Goal: Transaction & Acquisition: Purchase product/service

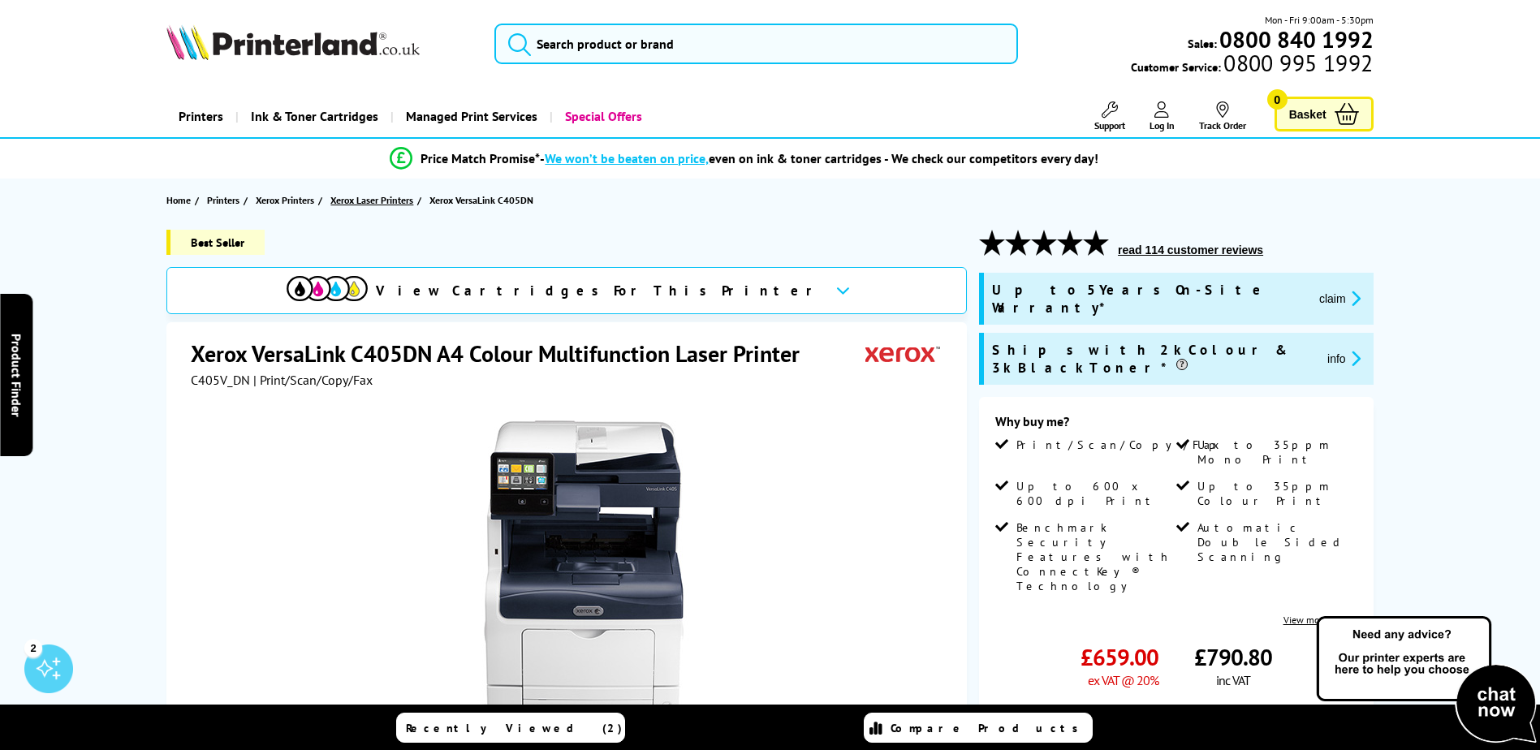
click at [385, 197] on span "Xerox Laser Printers" at bounding box center [371, 200] width 83 height 17
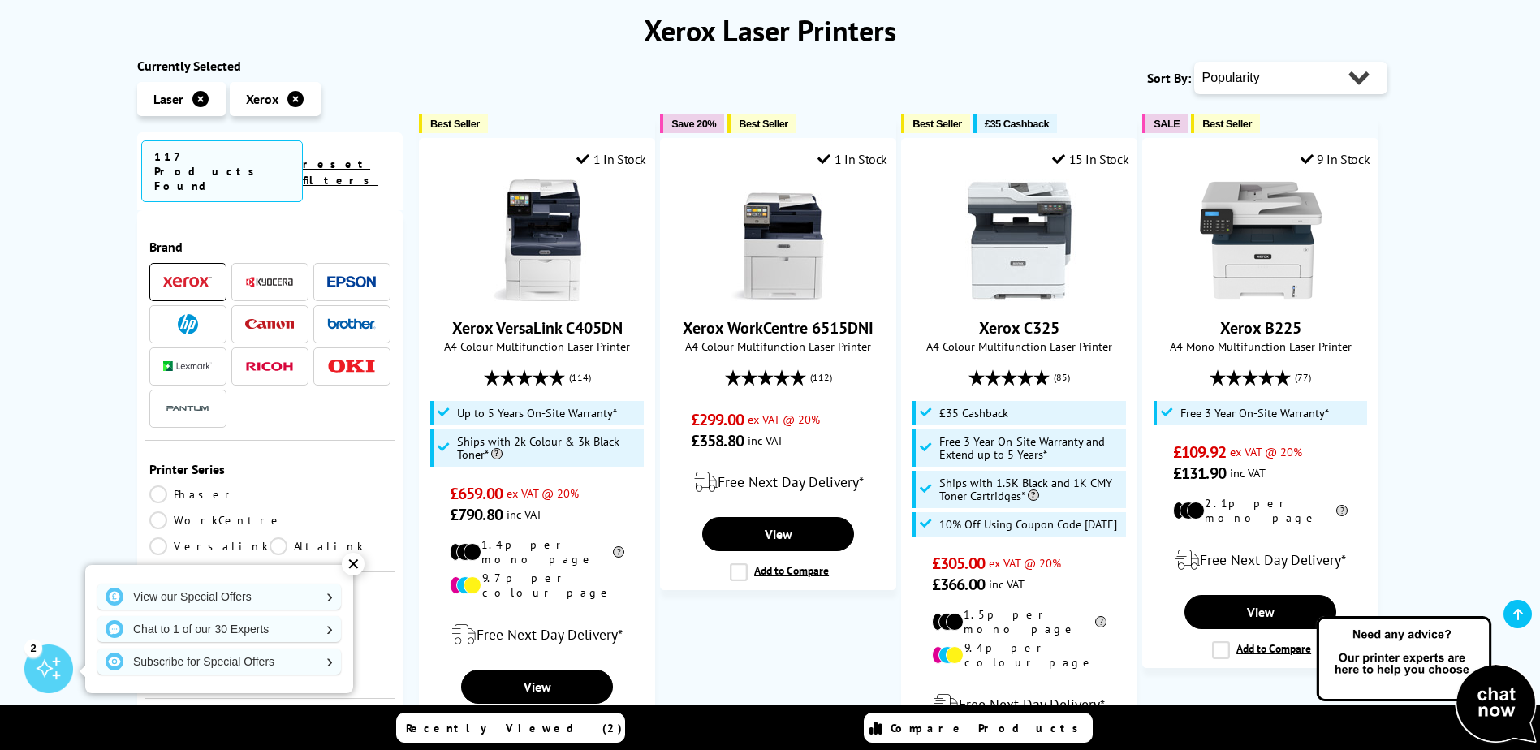
scroll to position [244, 0]
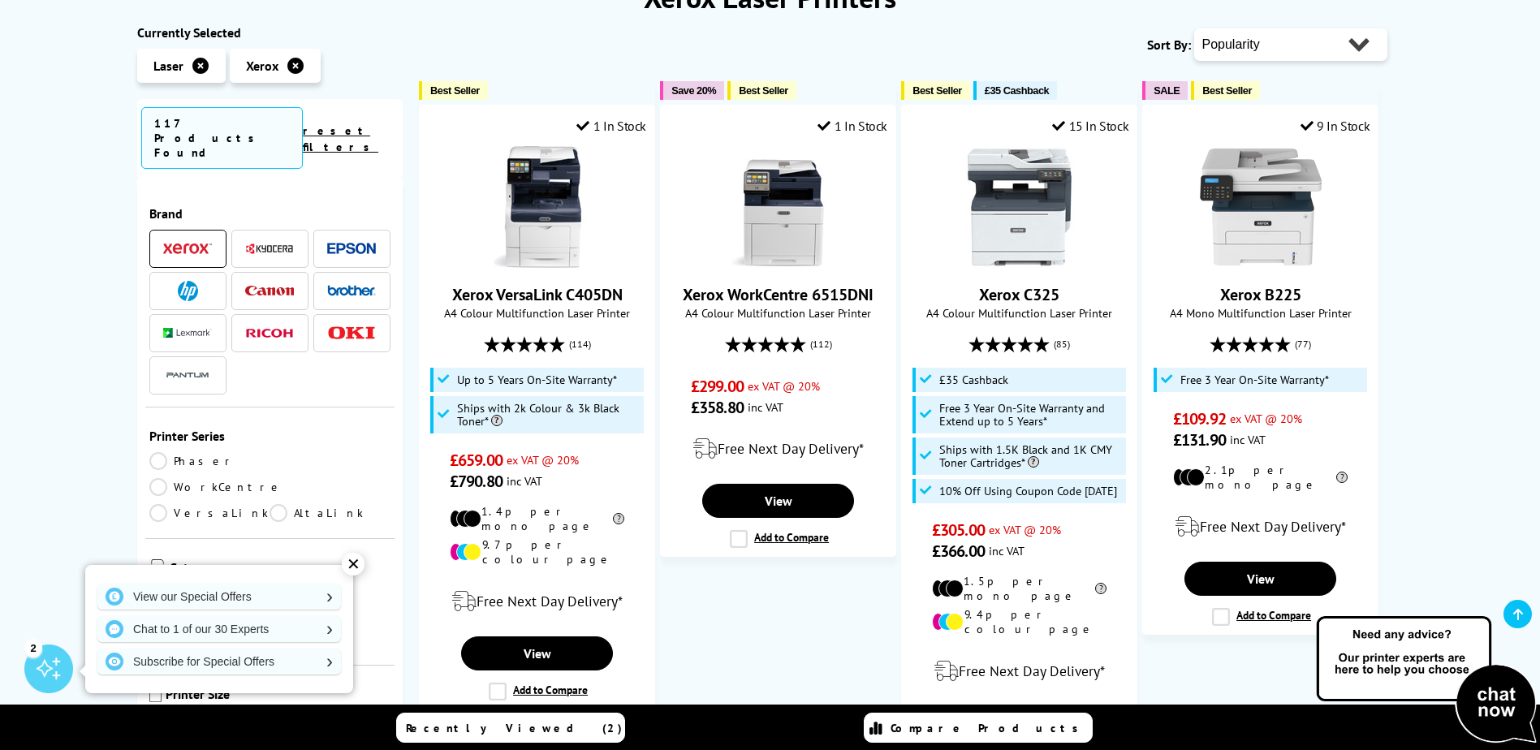
click at [278, 230] on li at bounding box center [269, 249] width 77 height 38
click at [279, 239] on span at bounding box center [269, 249] width 49 height 20
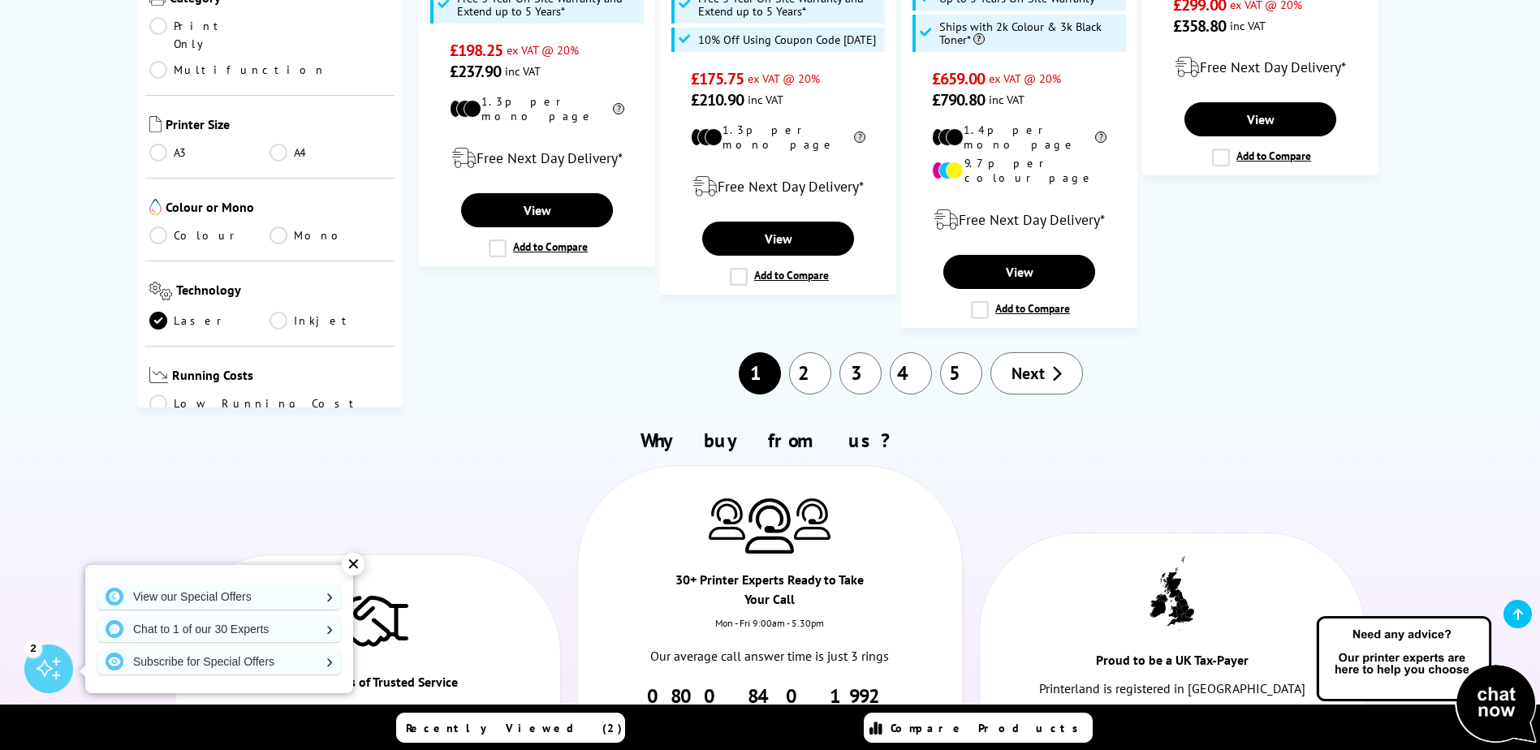
scroll to position [2030, 0]
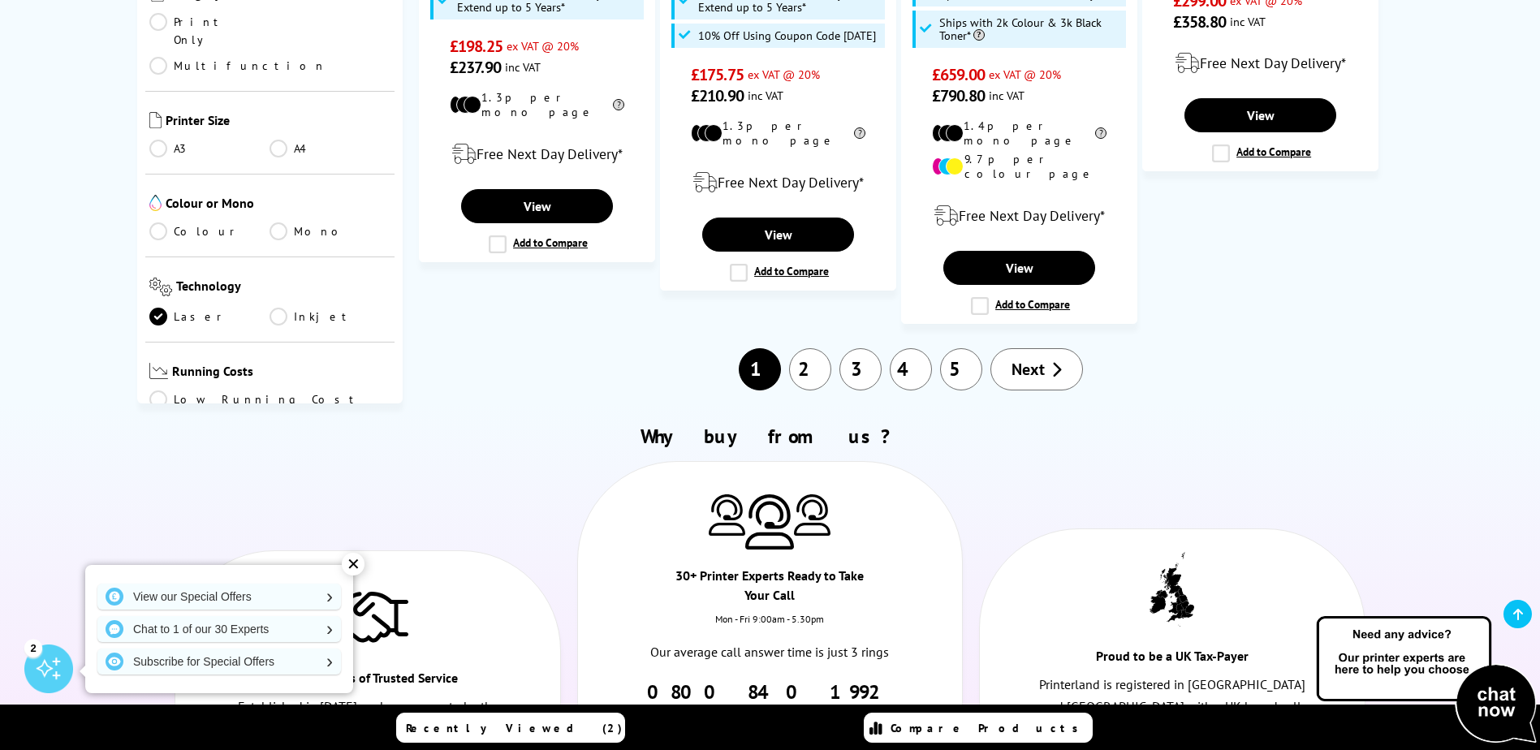
click at [1026, 359] on span "Next" at bounding box center [1028, 369] width 33 height 21
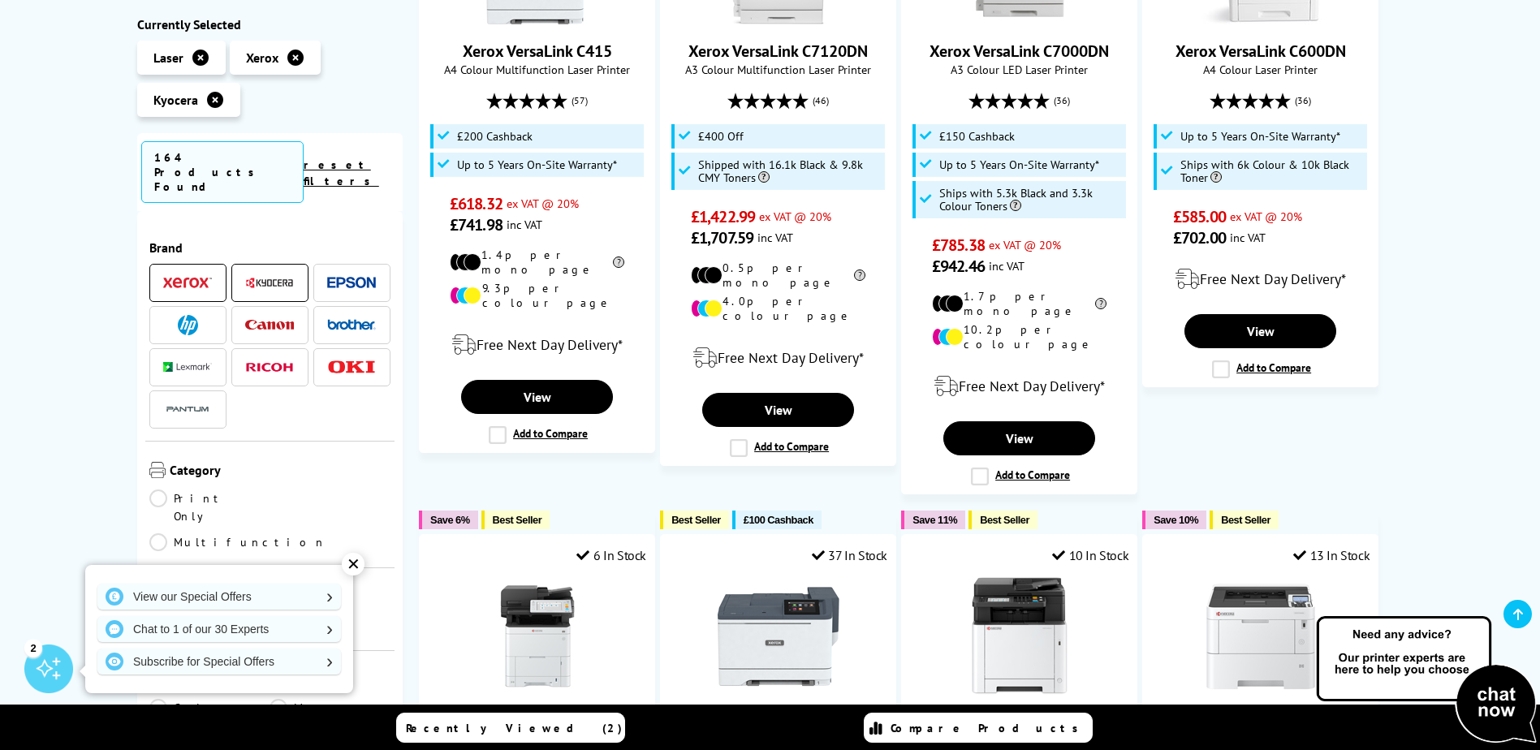
scroll to position [974, 0]
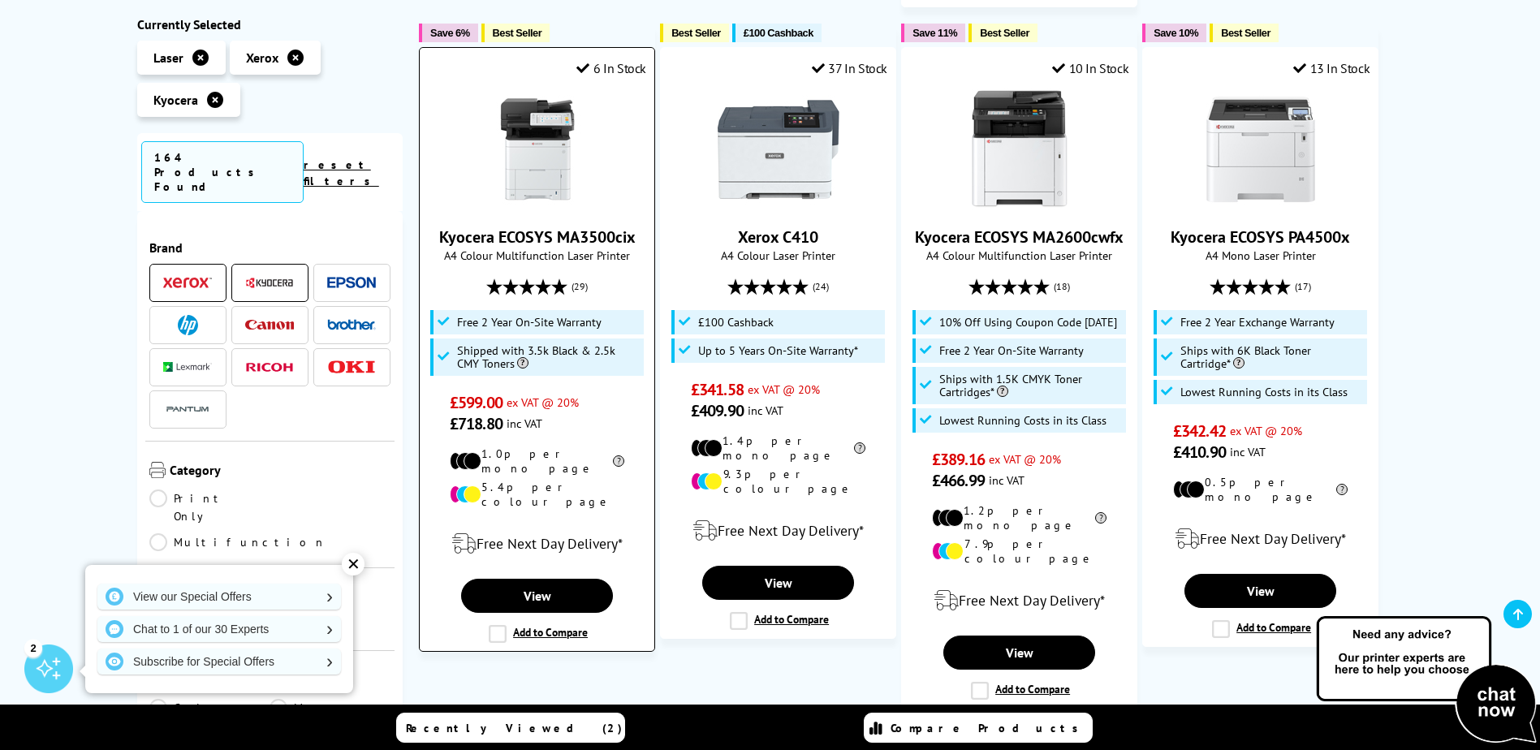
click at [538, 153] on img at bounding box center [538, 150] width 122 height 122
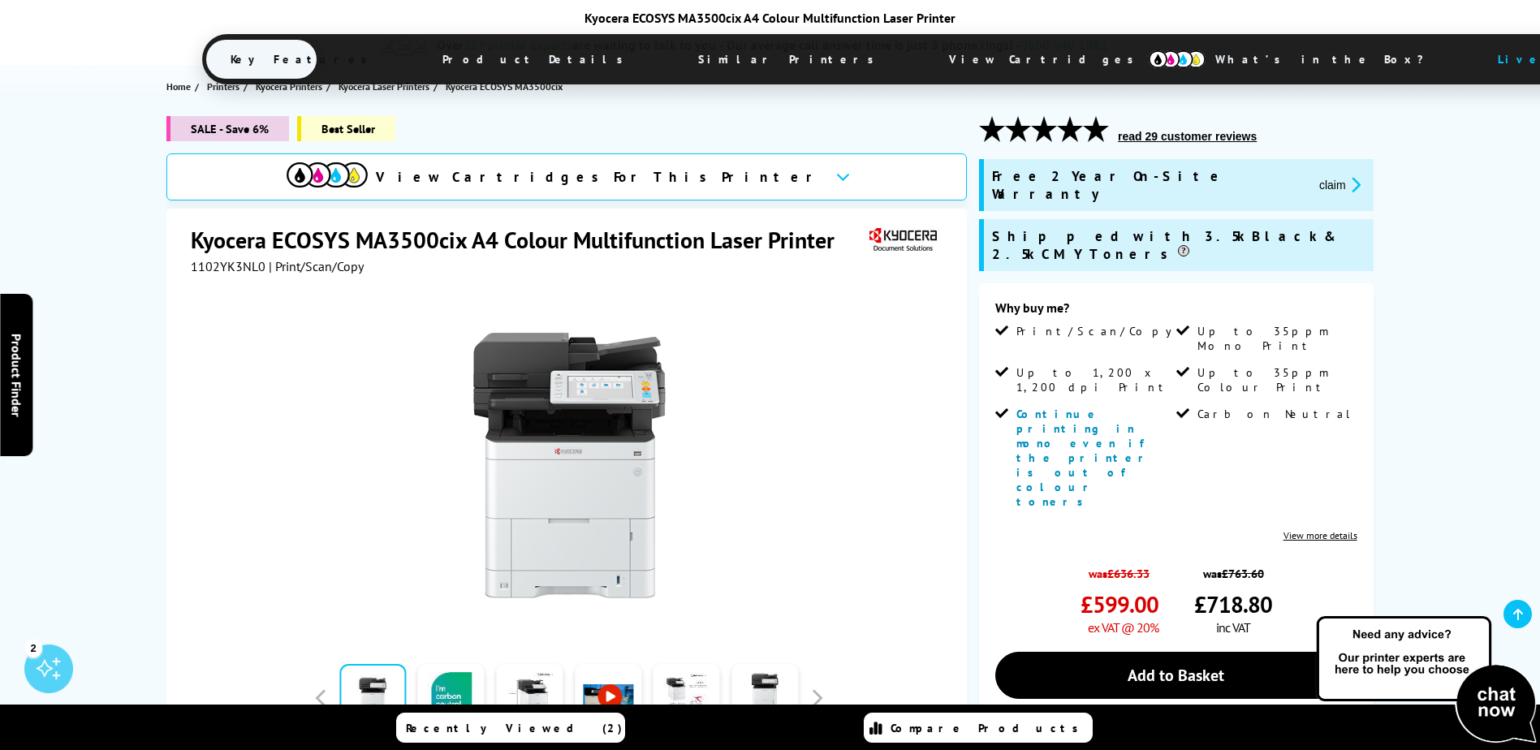
scroll to position [268, 0]
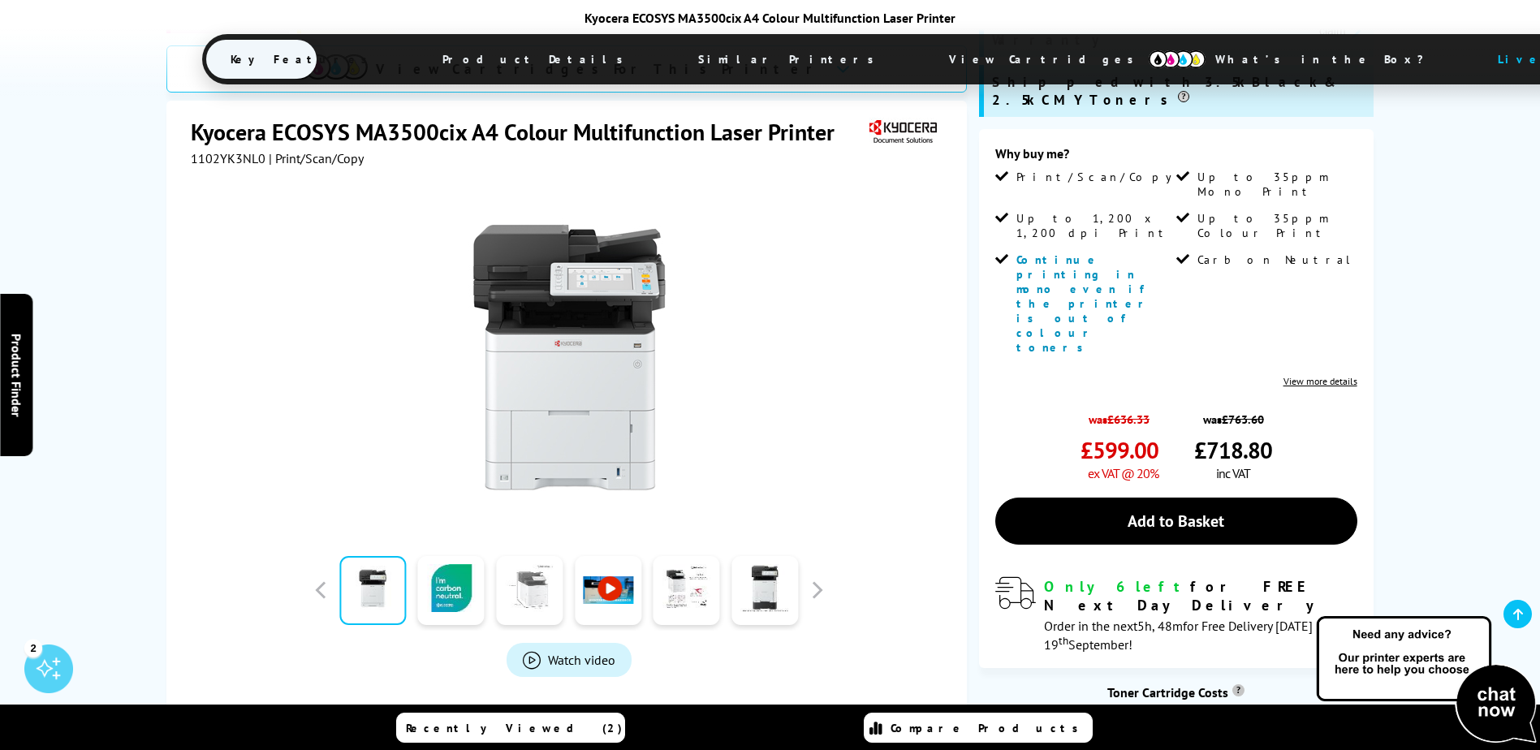
click at [536, 556] on link at bounding box center [529, 590] width 67 height 69
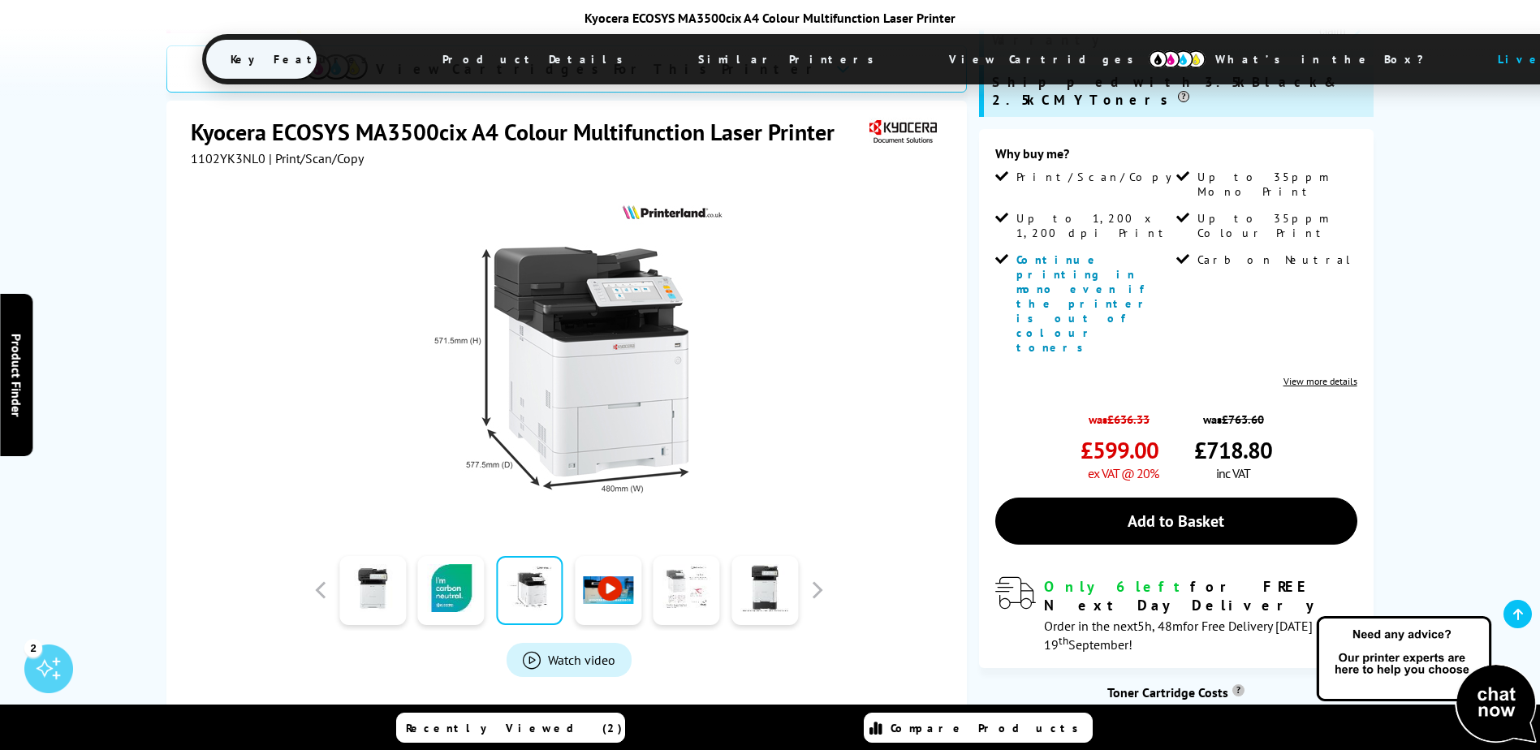
click at [680, 556] on link at bounding box center [687, 590] width 67 height 69
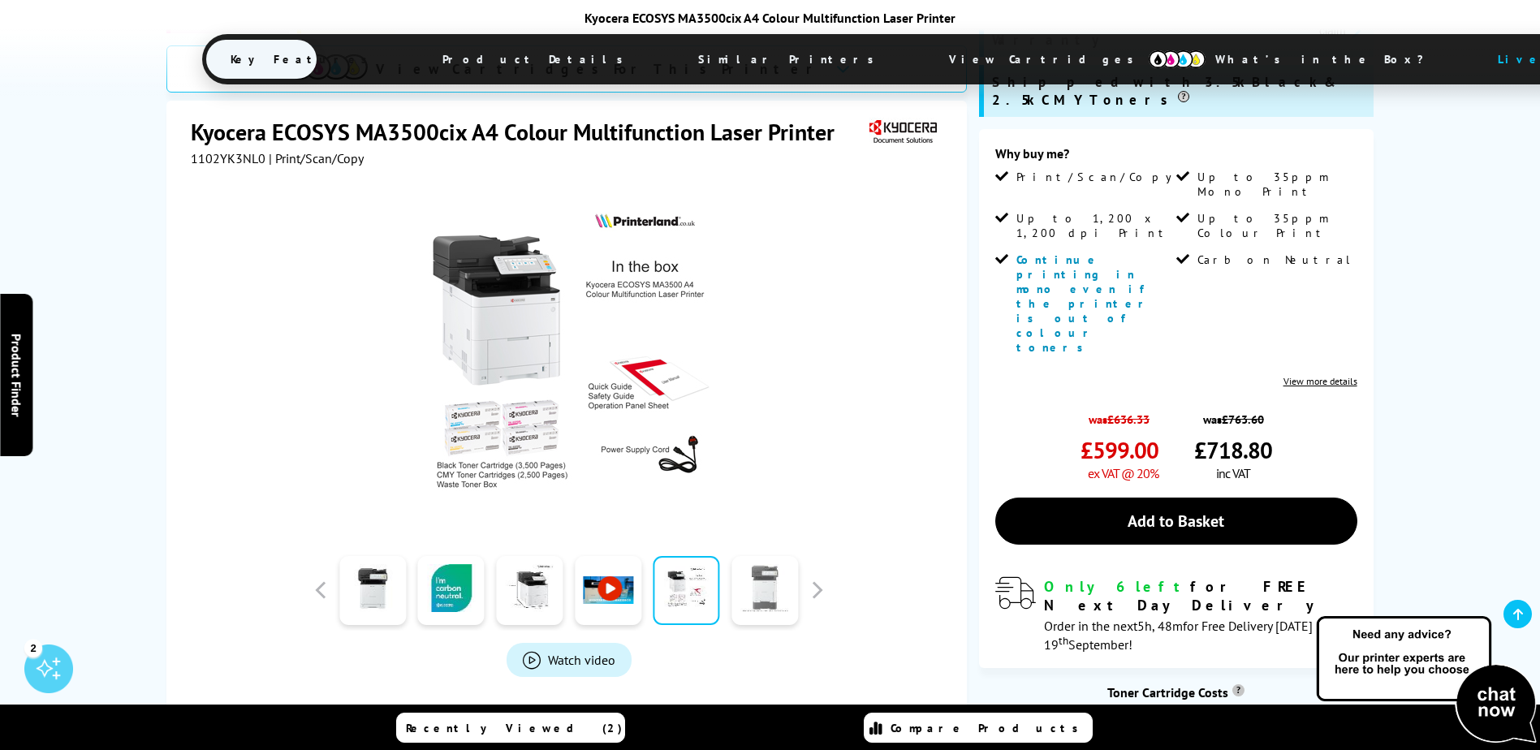
click at [773, 556] on link at bounding box center [765, 590] width 67 height 69
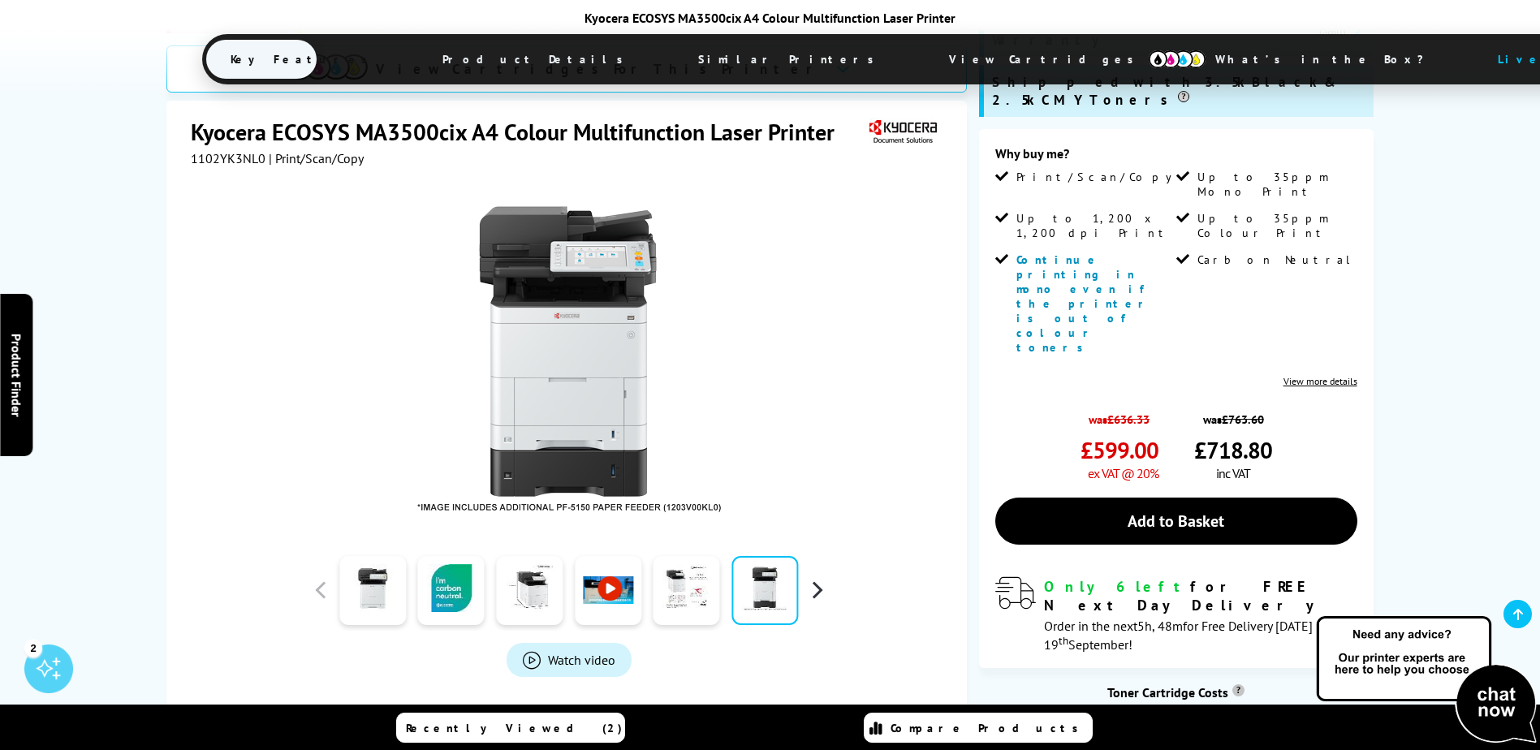
click at [818, 578] on button "button" at bounding box center [817, 590] width 24 height 24
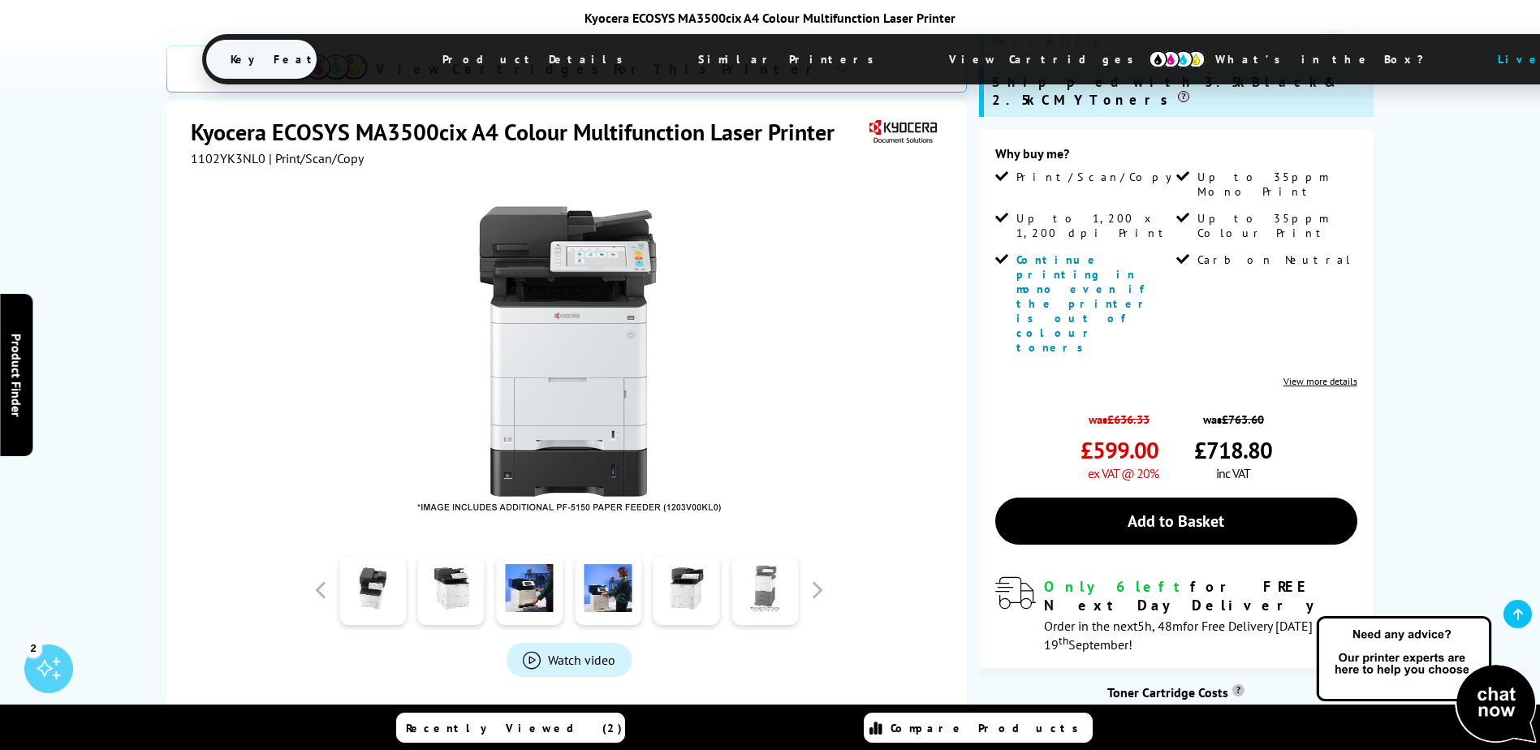
click at [767, 556] on link at bounding box center [765, 590] width 67 height 69
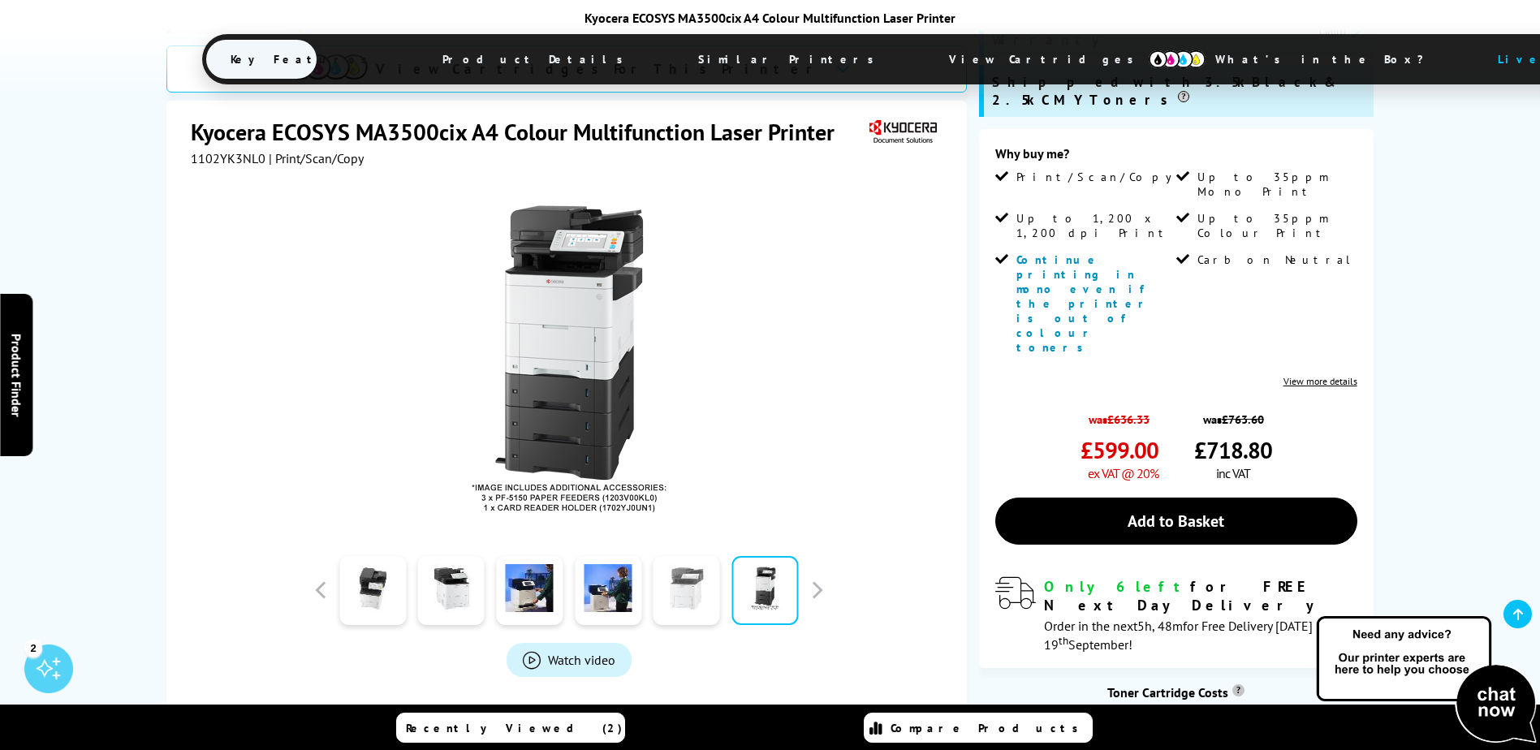
click at [701, 556] on link at bounding box center [687, 590] width 67 height 69
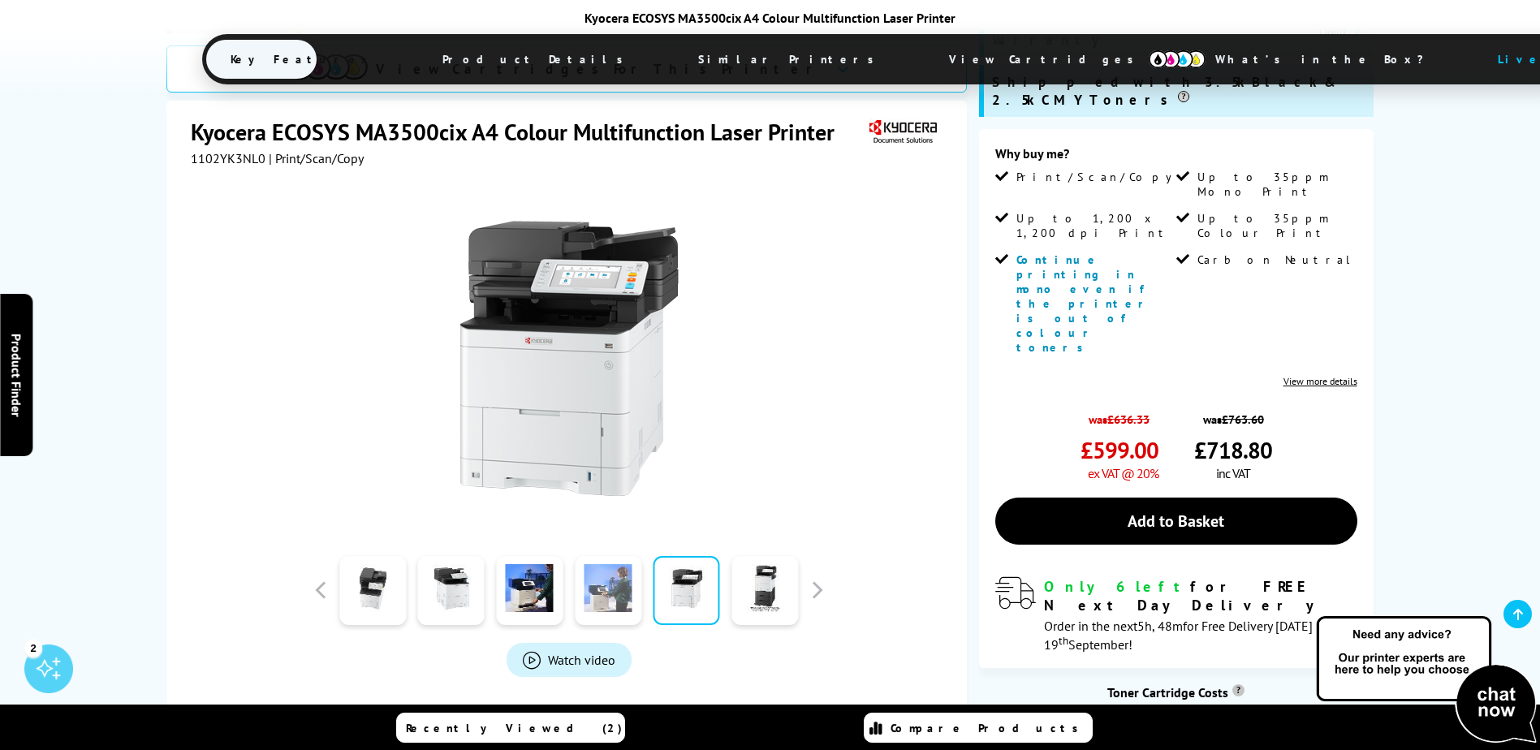
click at [619, 556] on link at bounding box center [608, 590] width 67 height 69
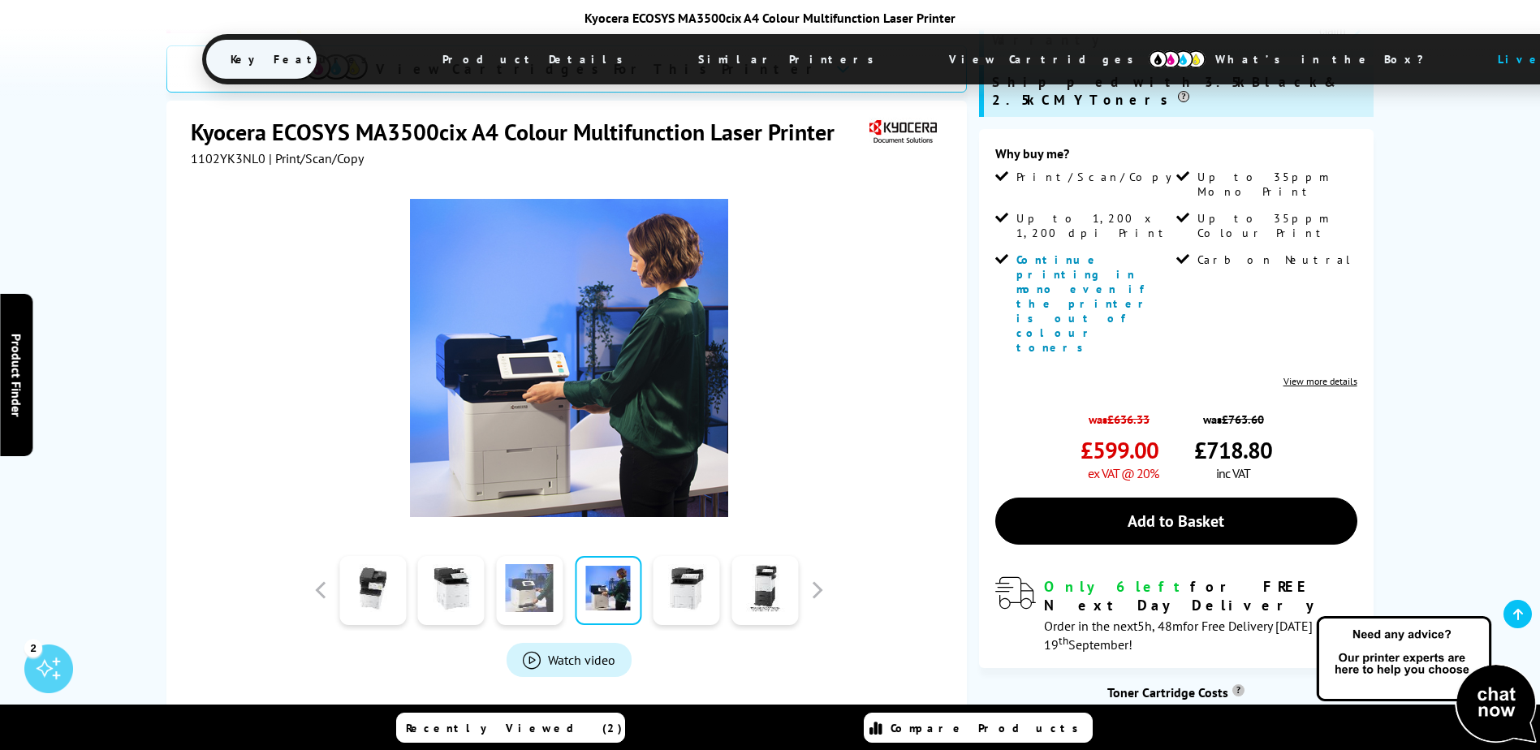
click at [541, 556] on link at bounding box center [529, 590] width 67 height 69
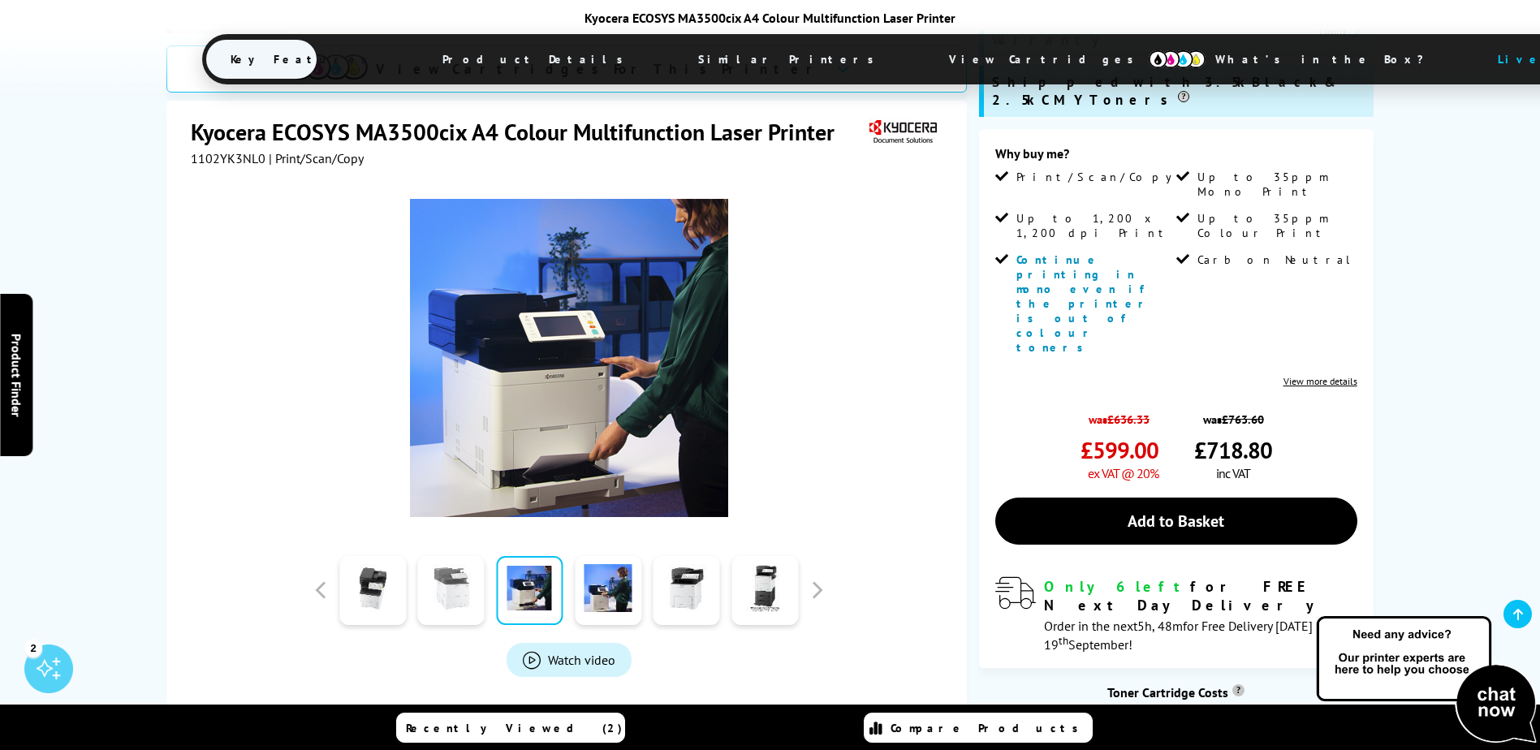
click at [454, 556] on link at bounding box center [451, 590] width 67 height 69
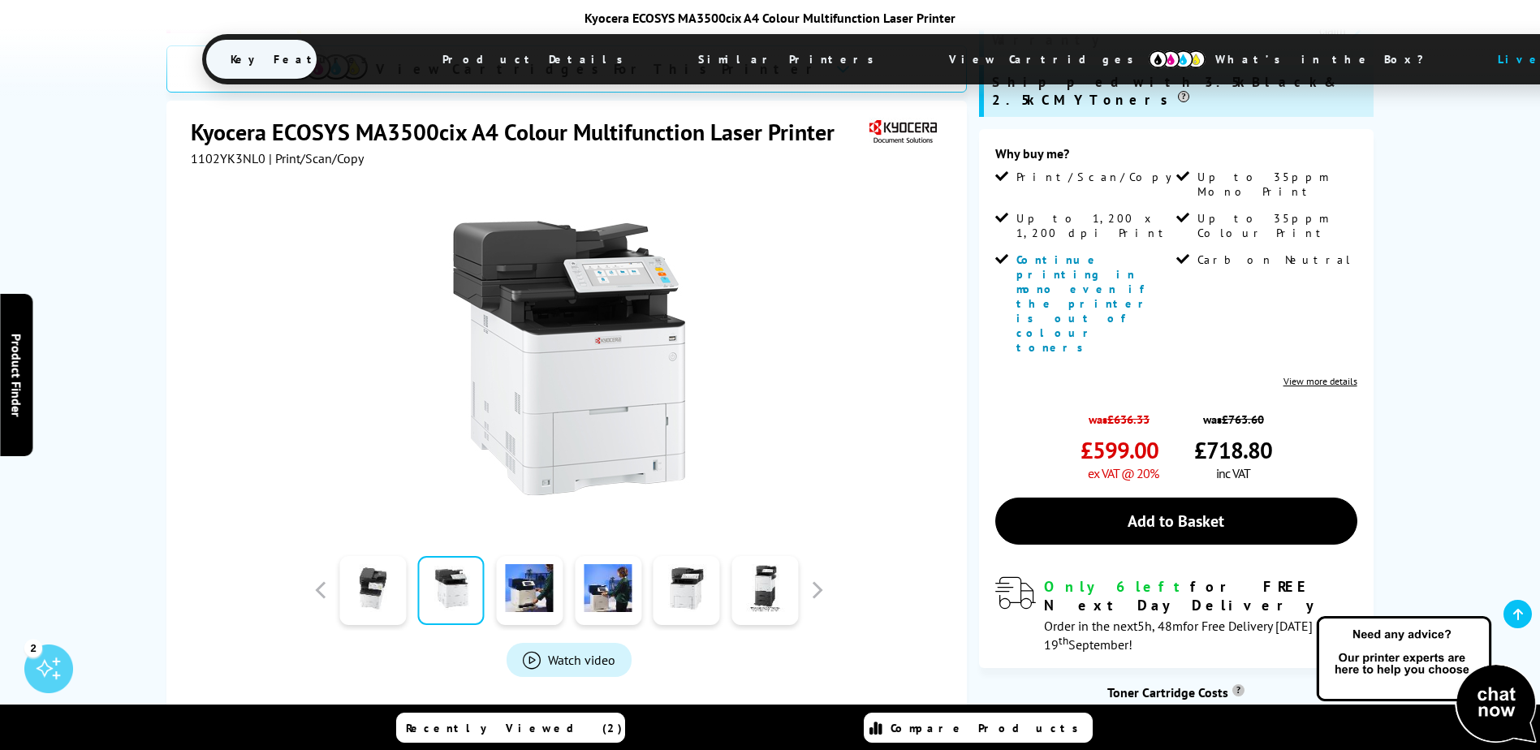
click at [614, 288] on img at bounding box center [569, 358] width 318 height 318
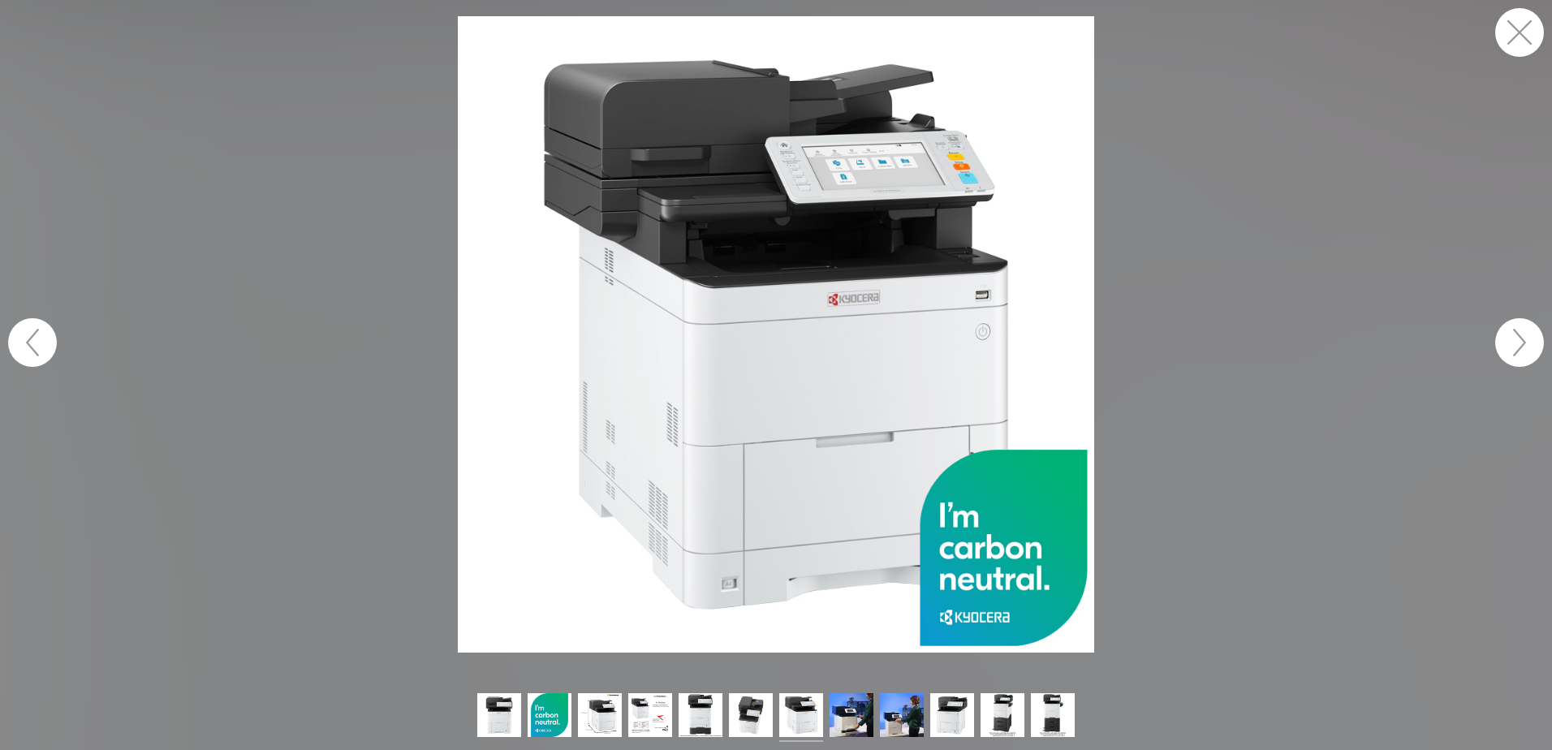
click at [1101, 218] on figure at bounding box center [776, 334] width 1552 height 637
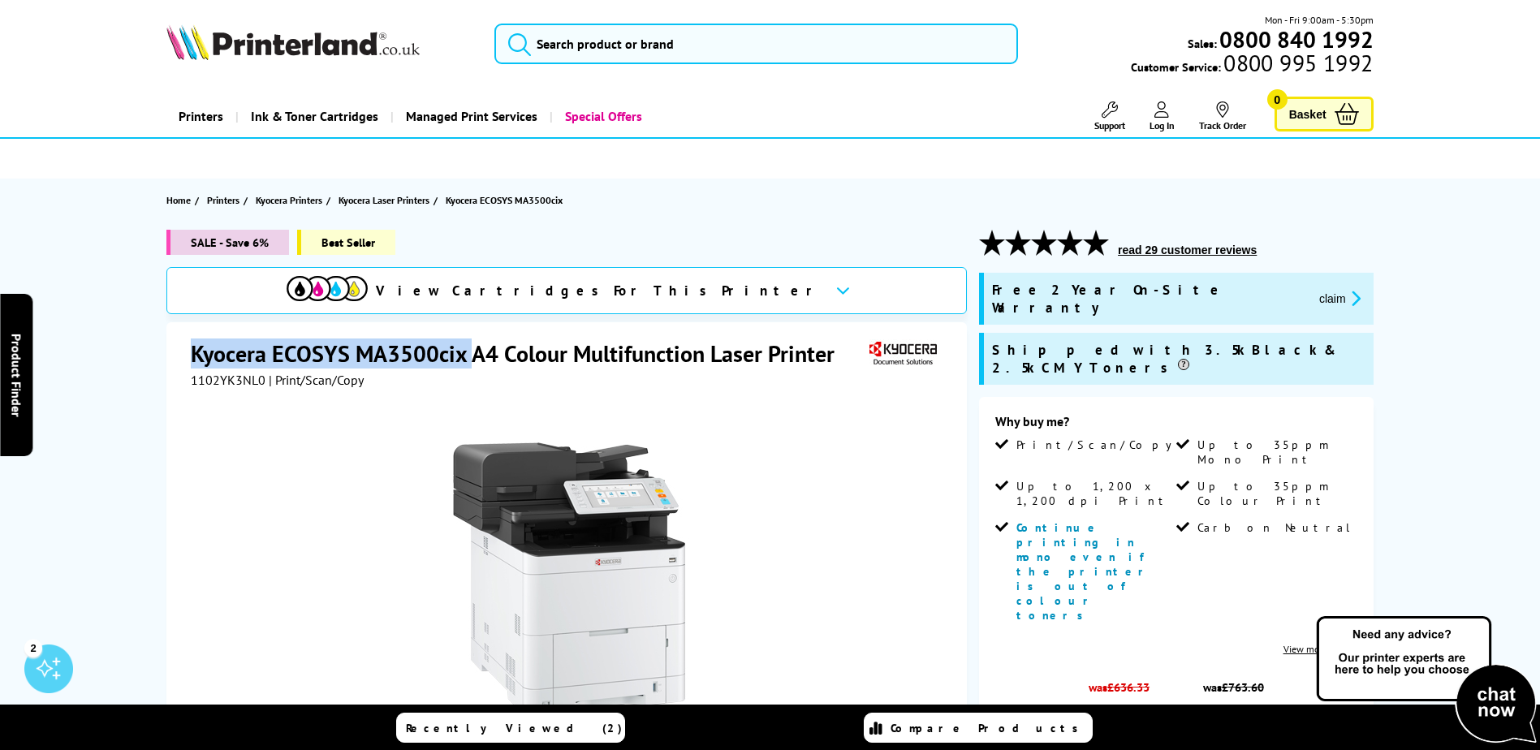
drag, startPoint x: 463, startPoint y: 358, endPoint x: 188, endPoint y: 356, distance: 275.3
click at [188, 356] on div "Kyocera ECOSYS MA3500cix A4 Colour Multifunction Laser Printer 1102YK3NL0 | Pri…" at bounding box center [566, 672] width 801 height 700
click at [443, 346] on h1 "Kyocera ECOSYS MA3500cix A4 Colour Multifunction Laser Printer" at bounding box center [521, 354] width 660 height 30
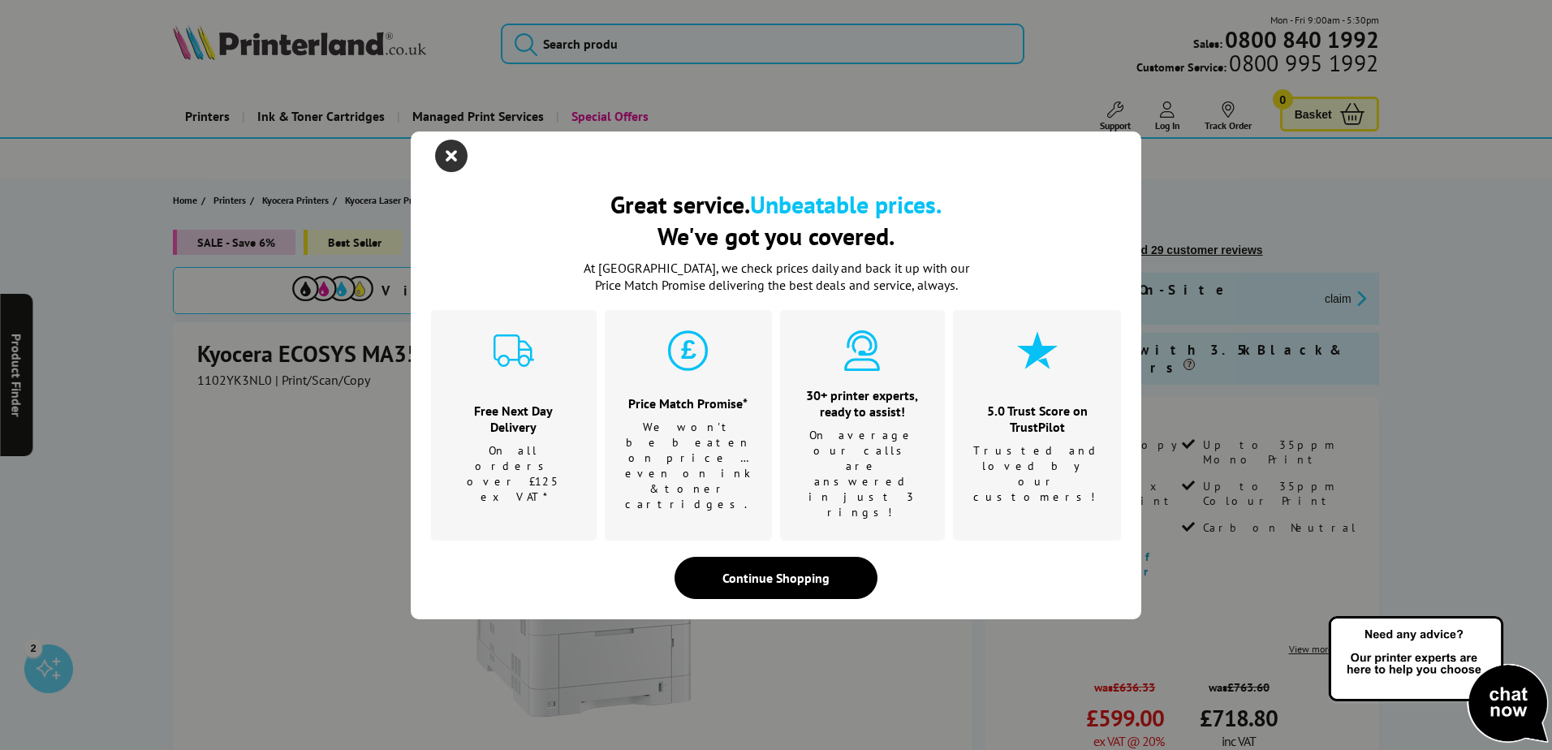
click at [453, 172] on icon "close modal" at bounding box center [451, 156] width 32 height 32
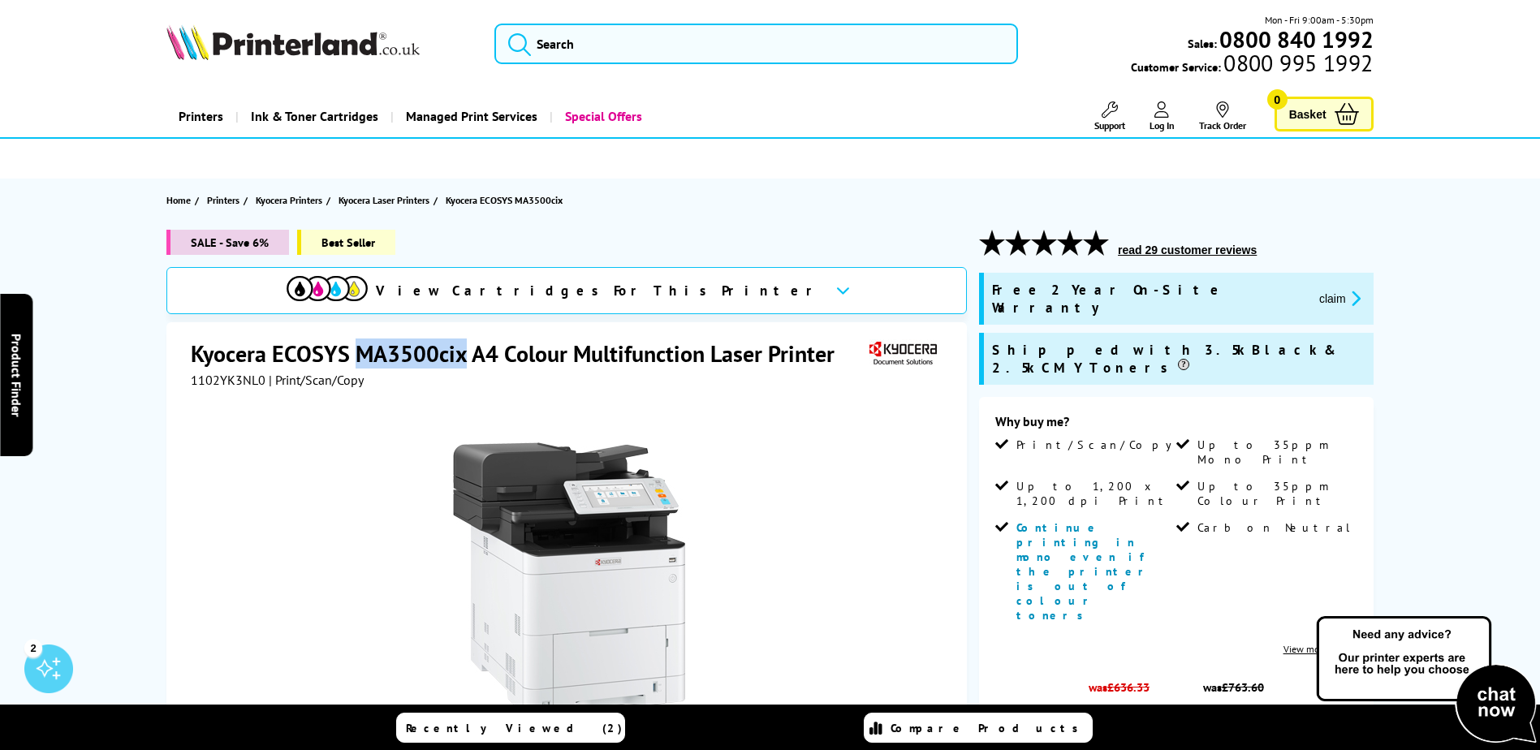
drag, startPoint x: 464, startPoint y: 356, endPoint x: 357, endPoint y: 357, distance: 107.2
click at [357, 357] on h1 "Kyocera ECOSYS MA3500cix A4 Colour Multifunction Laser Printer" at bounding box center [521, 354] width 660 height 30
copy h1 "MA3500cix"
click at [1411, 199] on section "Home Printers Kyocera Printers Kyocera Laser Printers Kyocera ECOSYS MA3500cix" at bounding box center [770, 200] width 1299 height 43
drag, startPoint x: 913, startPoint y: 421, endPoint x: 891, endPoint y: 402, distance: 28.8
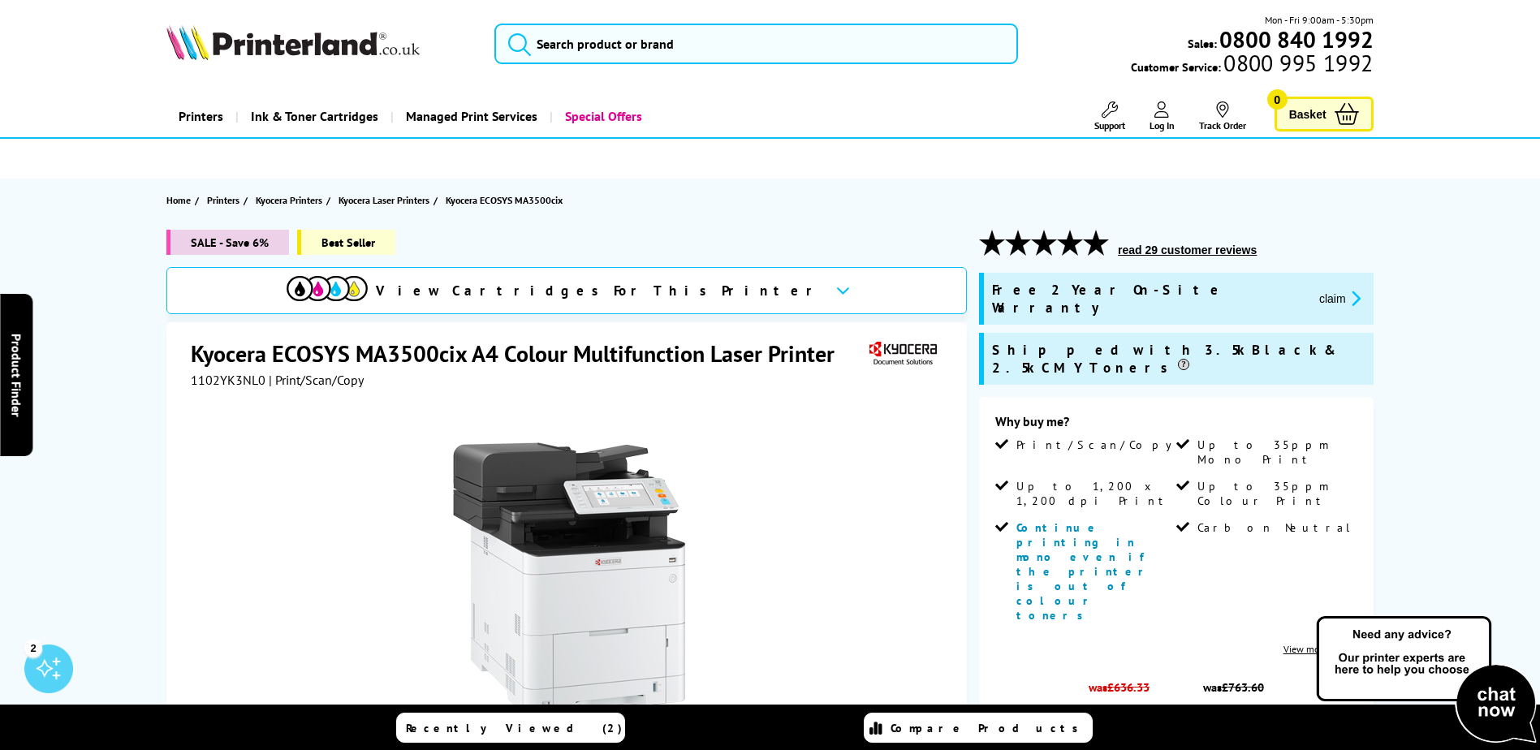
click at [973, 374] on div "SALE - Save 6% Best Seller View Cartridges For This Printer Kyocera ECOSYS MA35…" at bounding box center [770, 669] width 1299 height 879
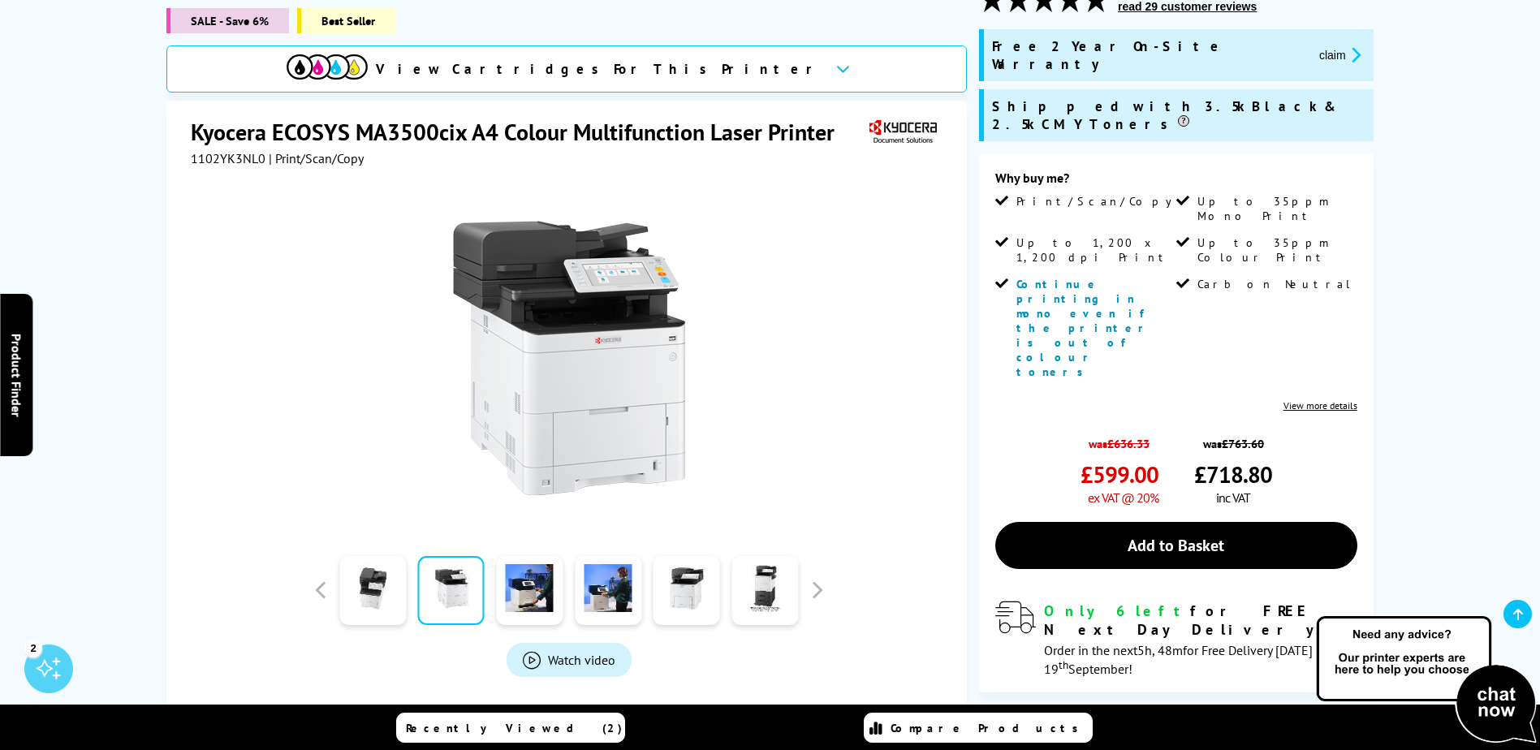
scroll to position [162, 0]
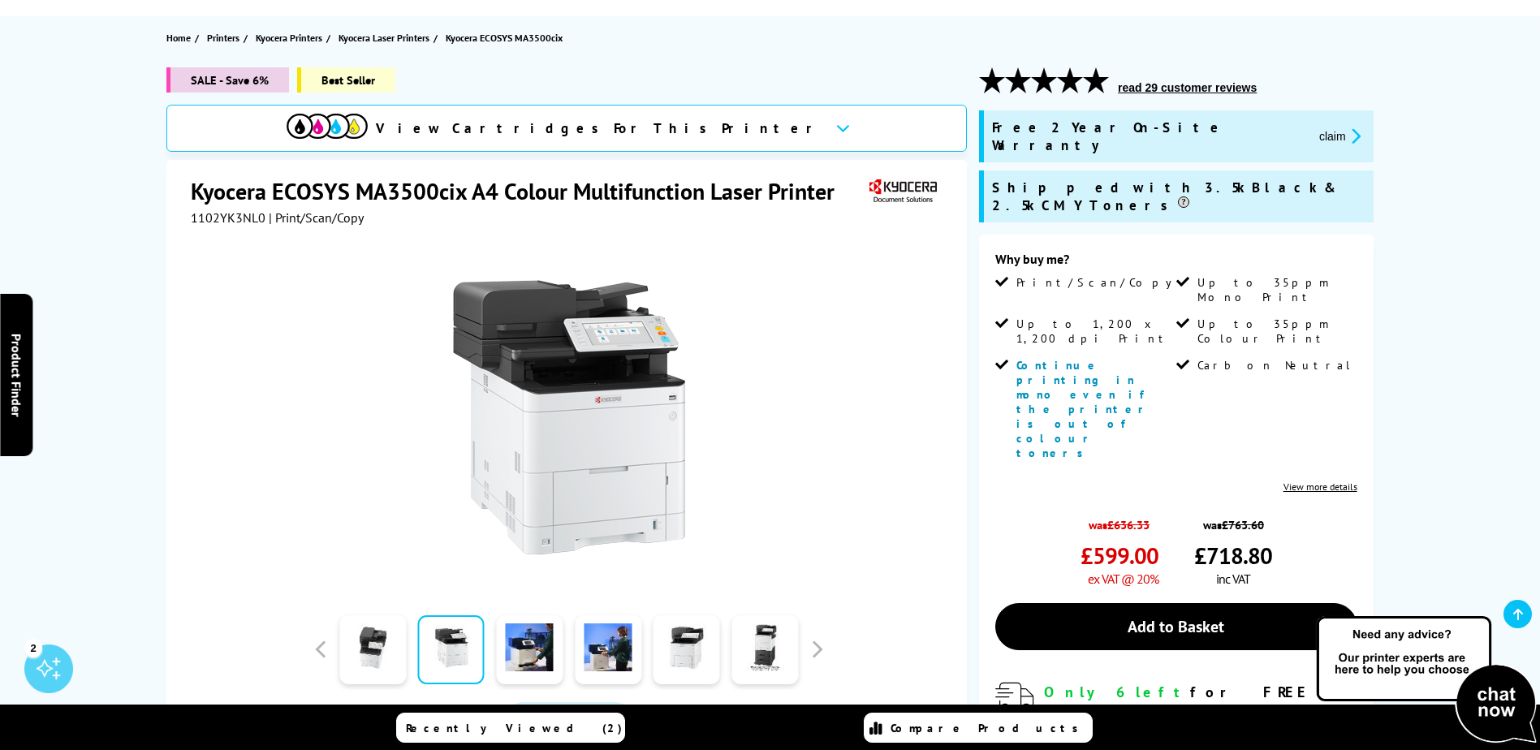
click at [1181, 92] on button "read 29 customer reviews" at bounding box center [1187, 87] width 149 height 15
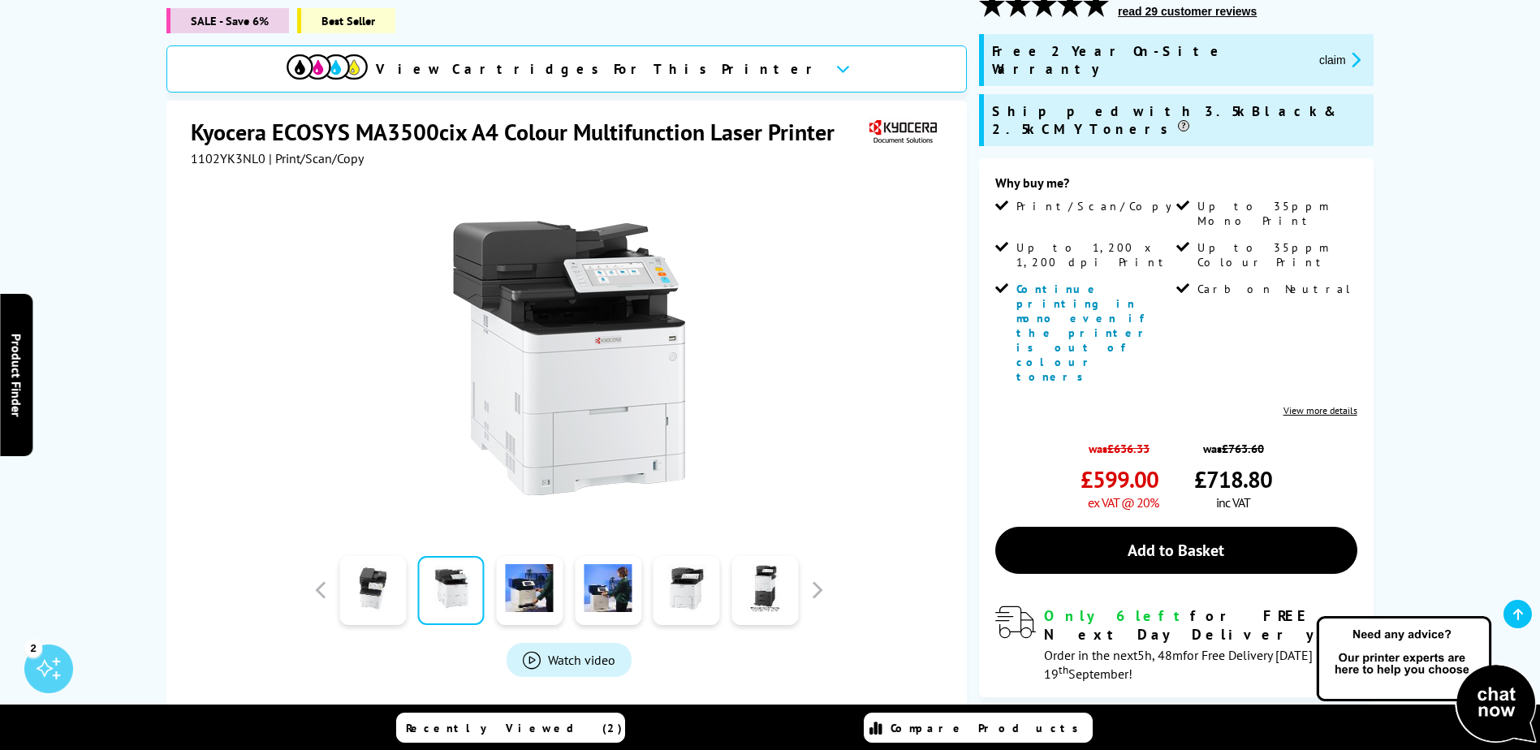
scroll to position [244, 0]
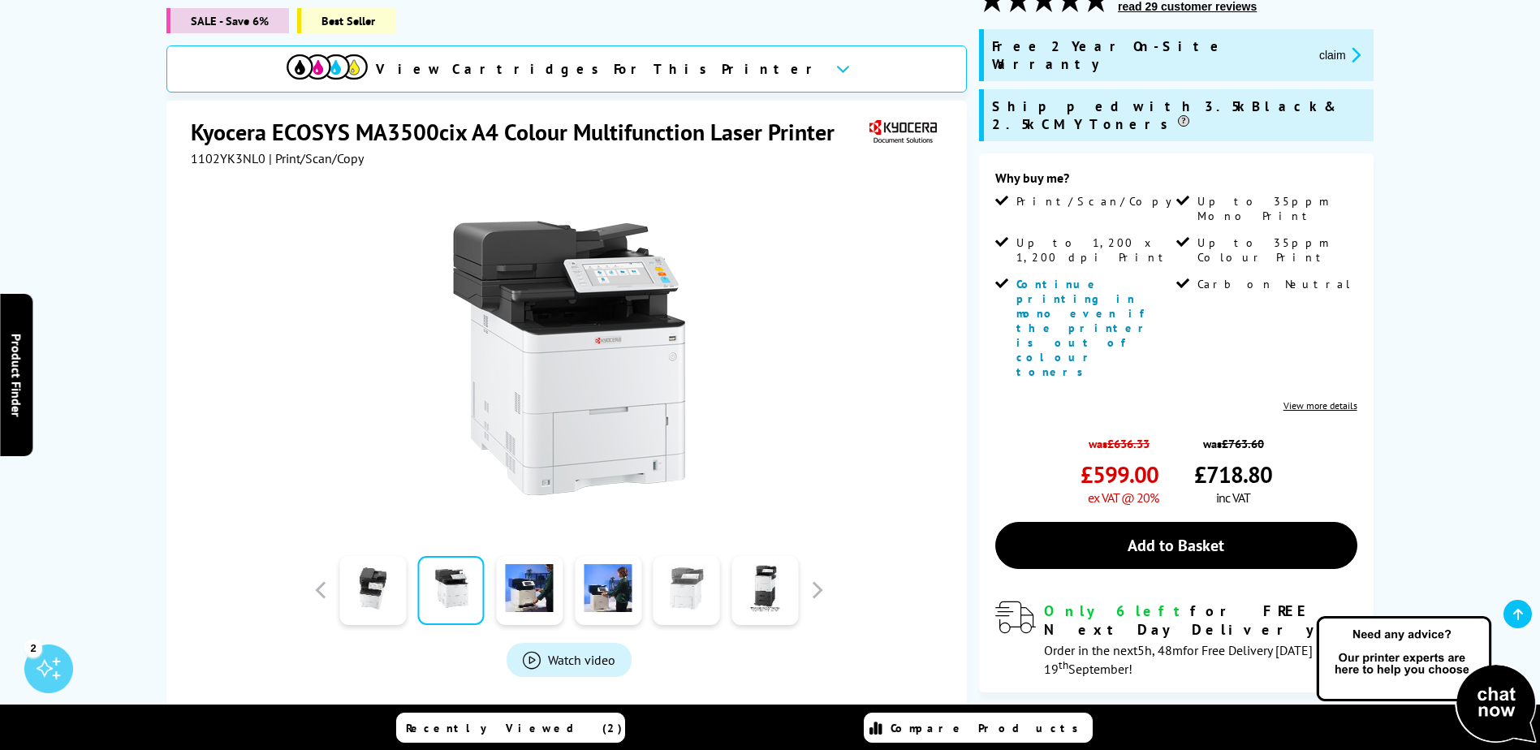
click at [702, 573] on link at bounding box center [687, 590] width 67 height 69
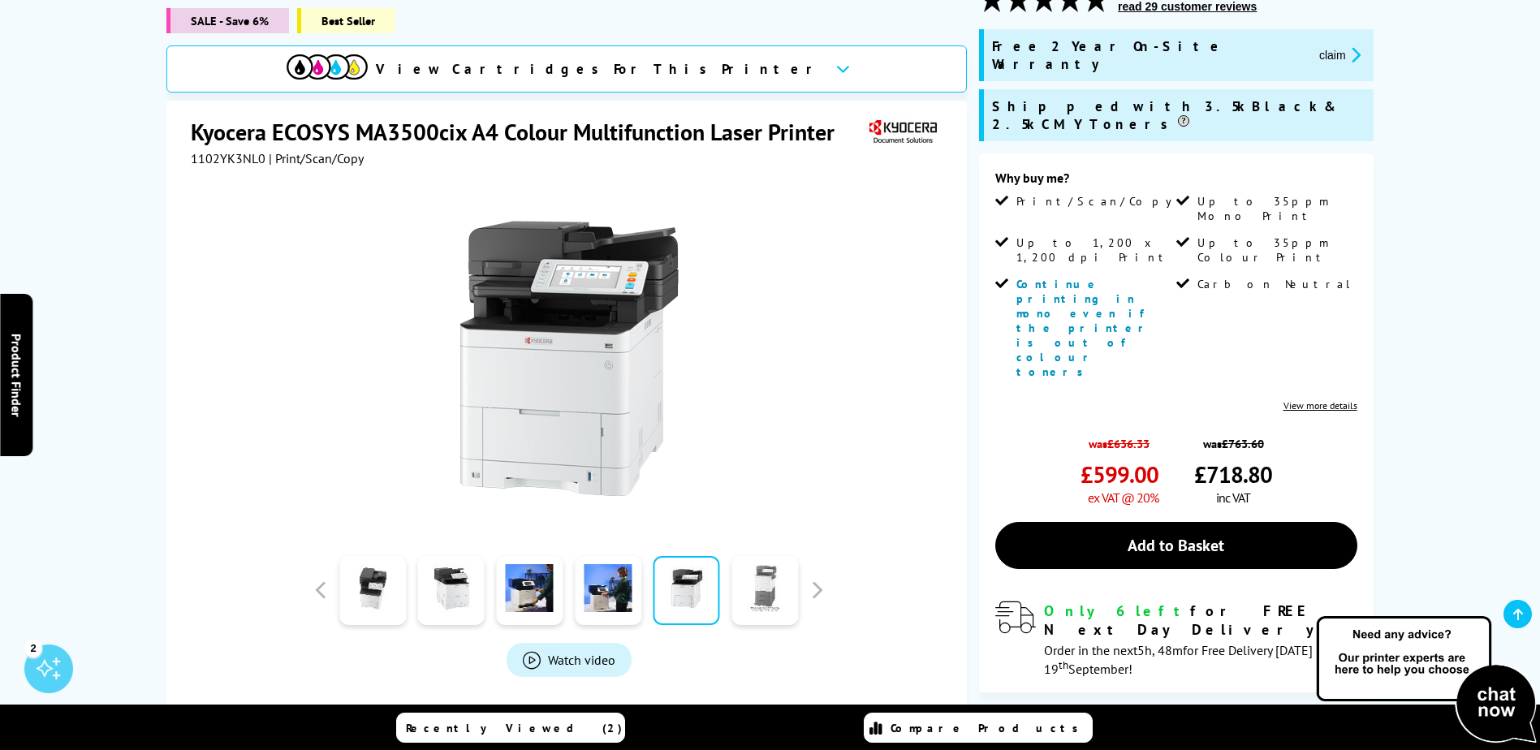
click at [780, 580] on link at bounding box center [765, 590] width 67 height 69
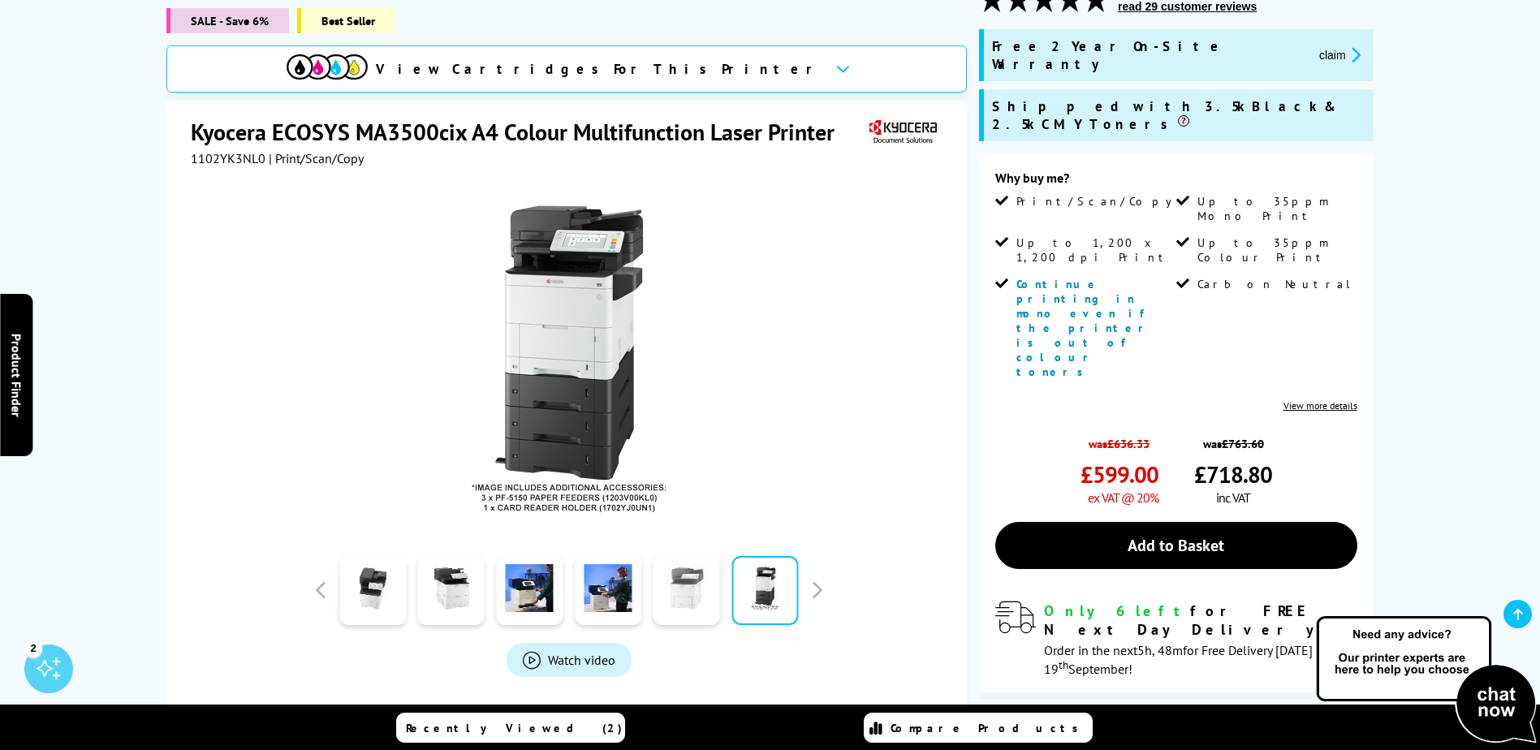
click at [688, 583] on link at bounding box center [687, 590] width 67 height 69
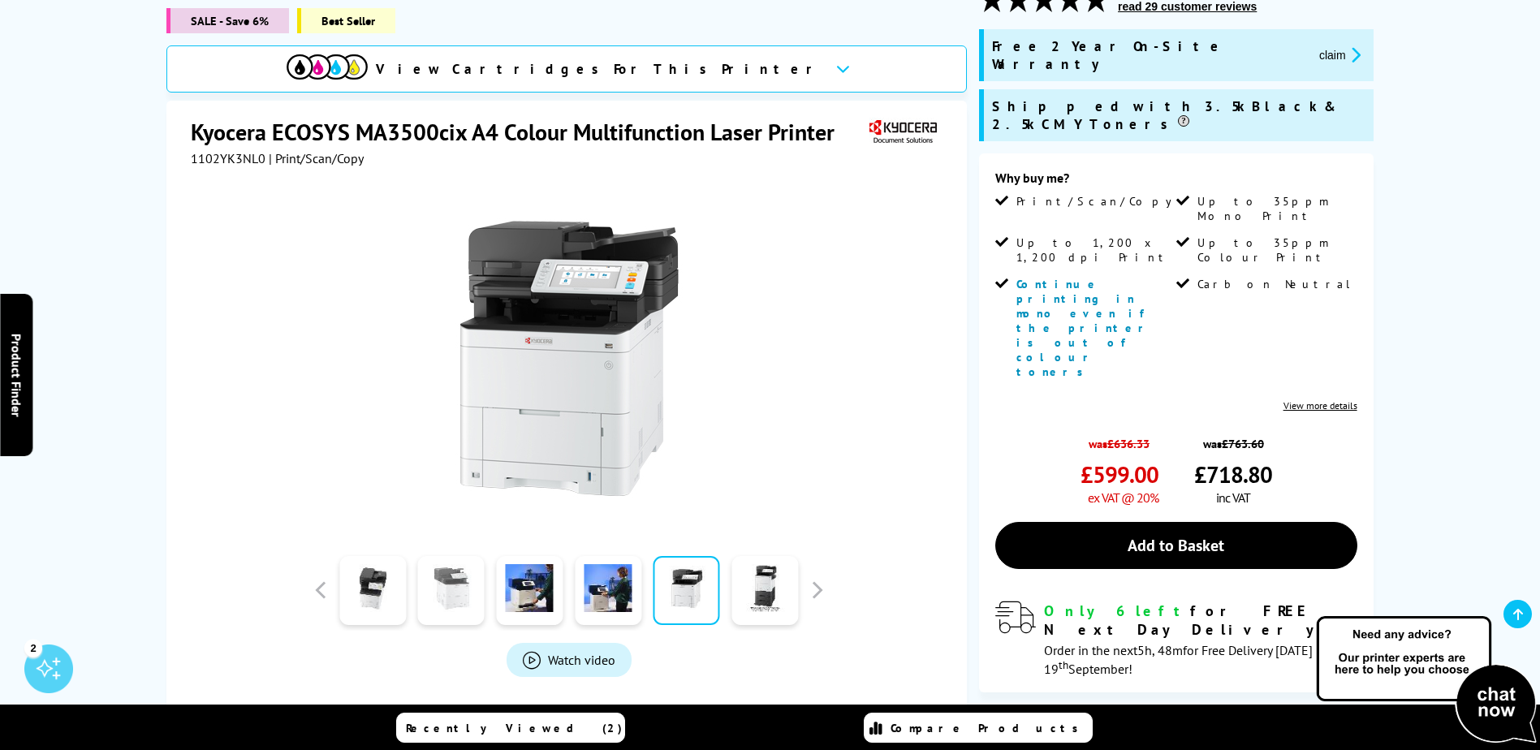
click at [431, 576] on link at bounding box center [451, 590] width 67 height 69
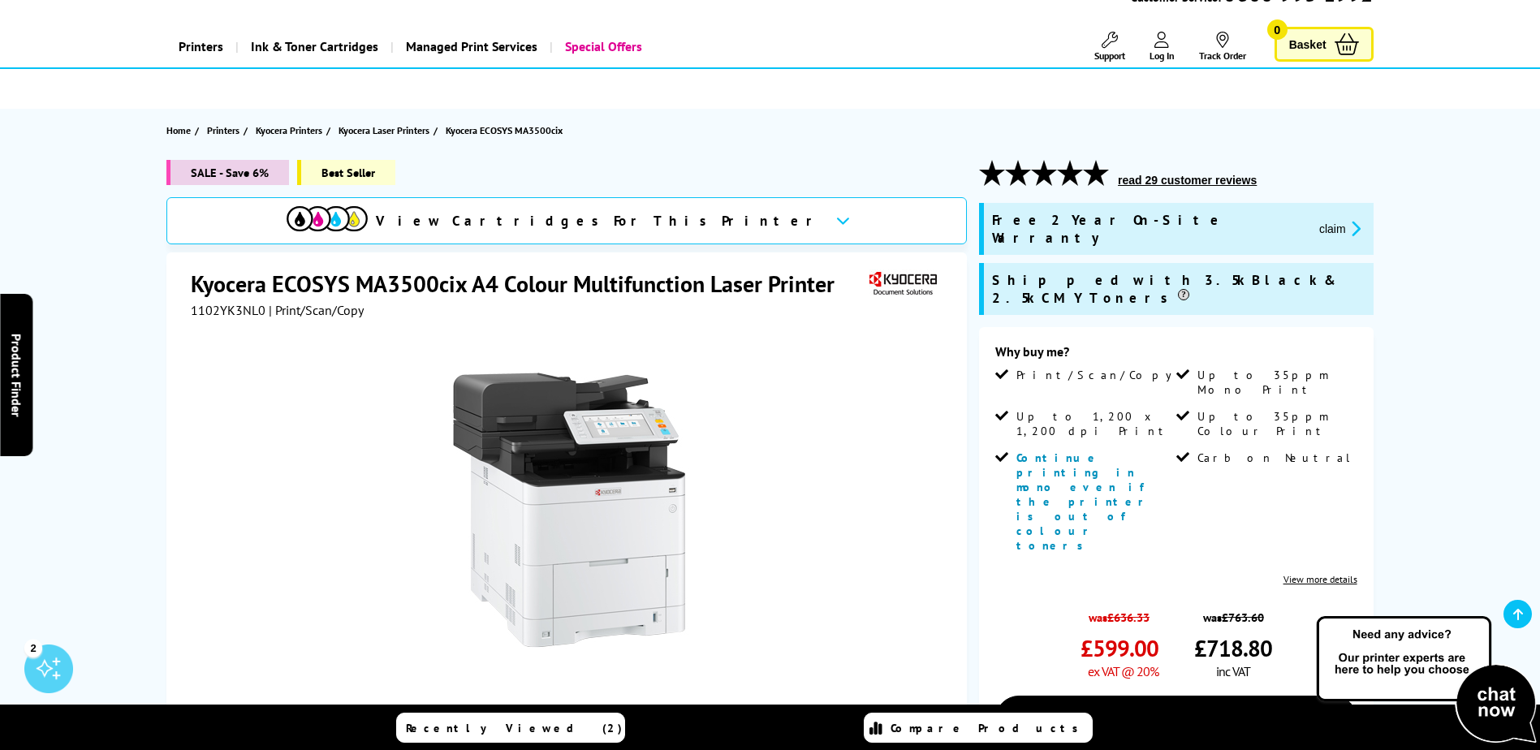
scroll to position [0, 0]
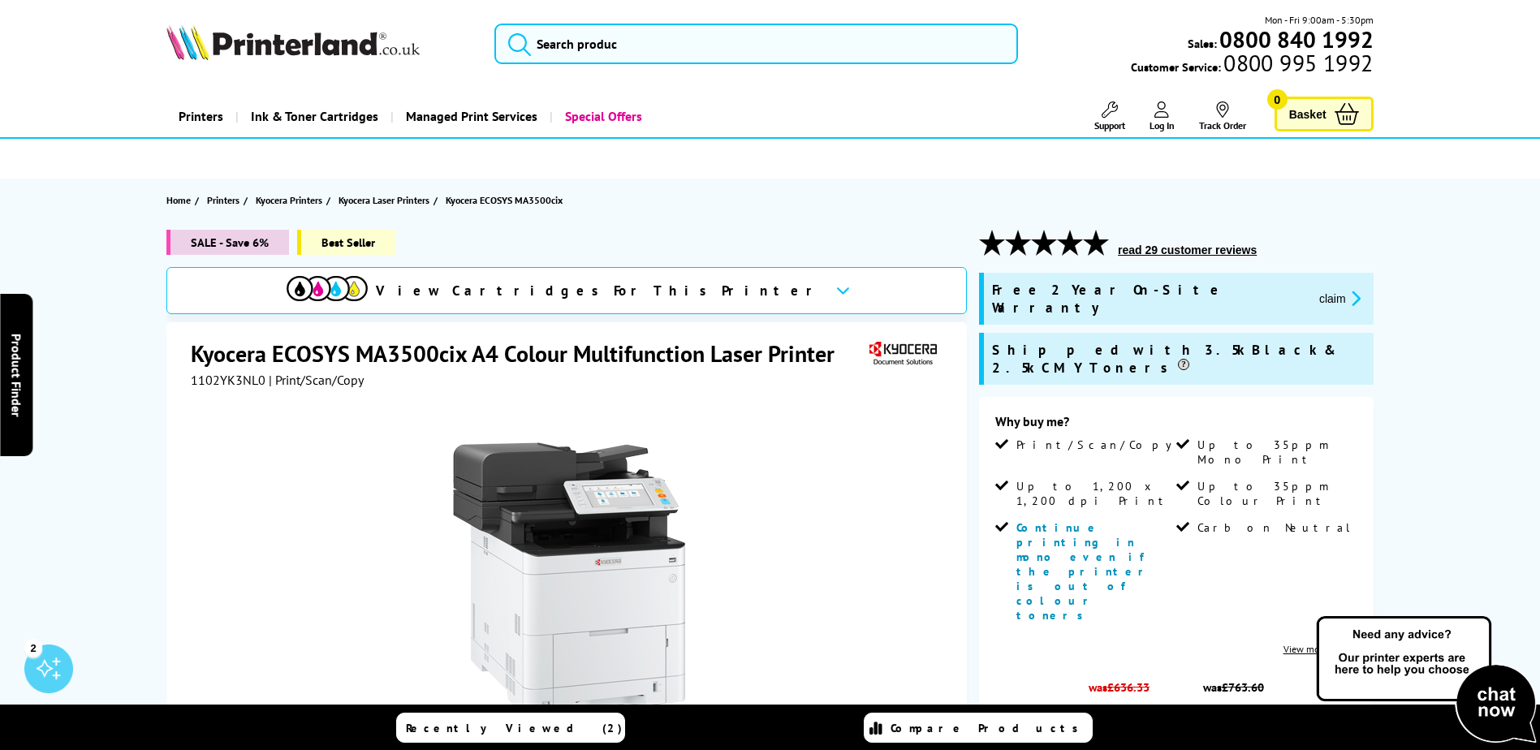
click at [726, 298] on div "View Cartridges For This Printer" at bounding box center [566, 290] width 801 height 47
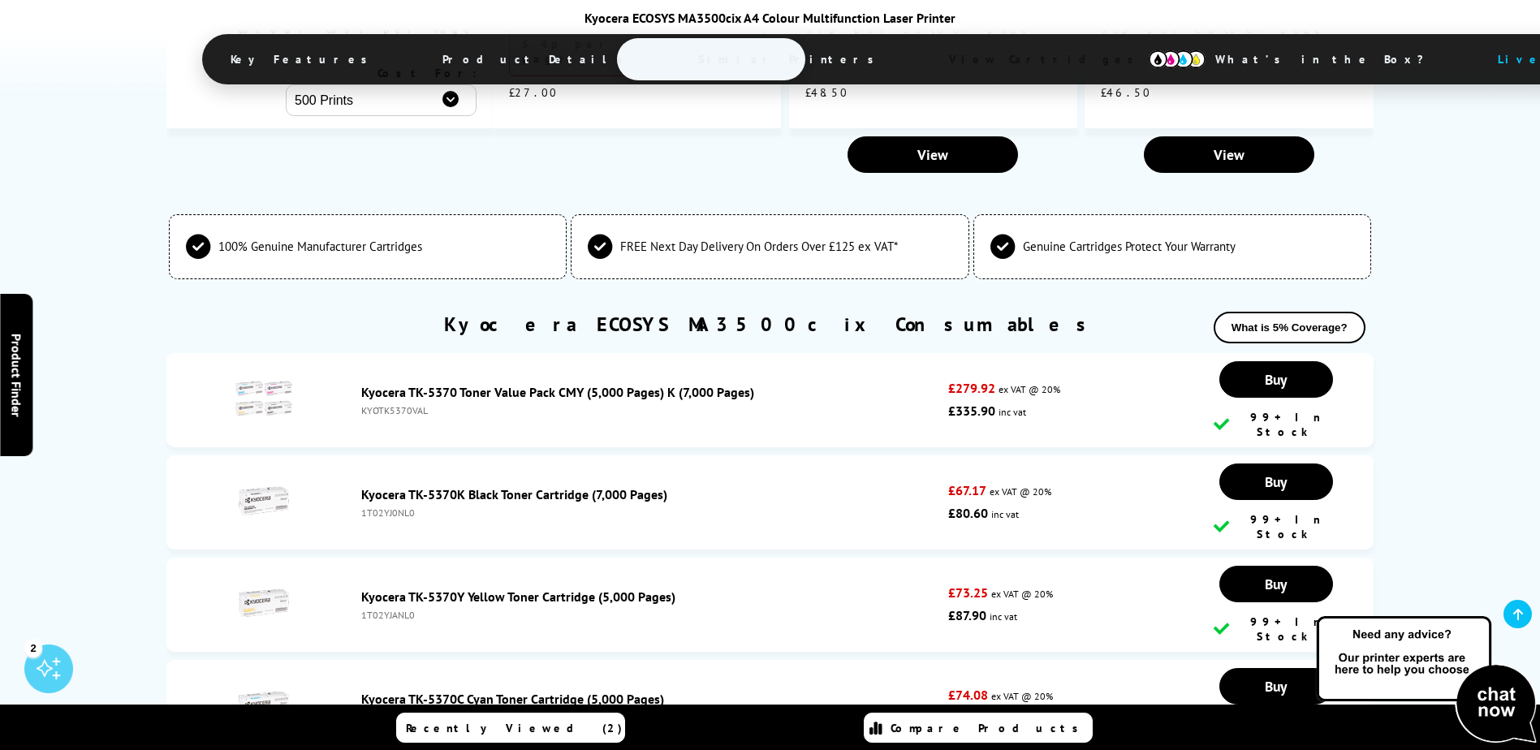
scroll to position [4895, 0]
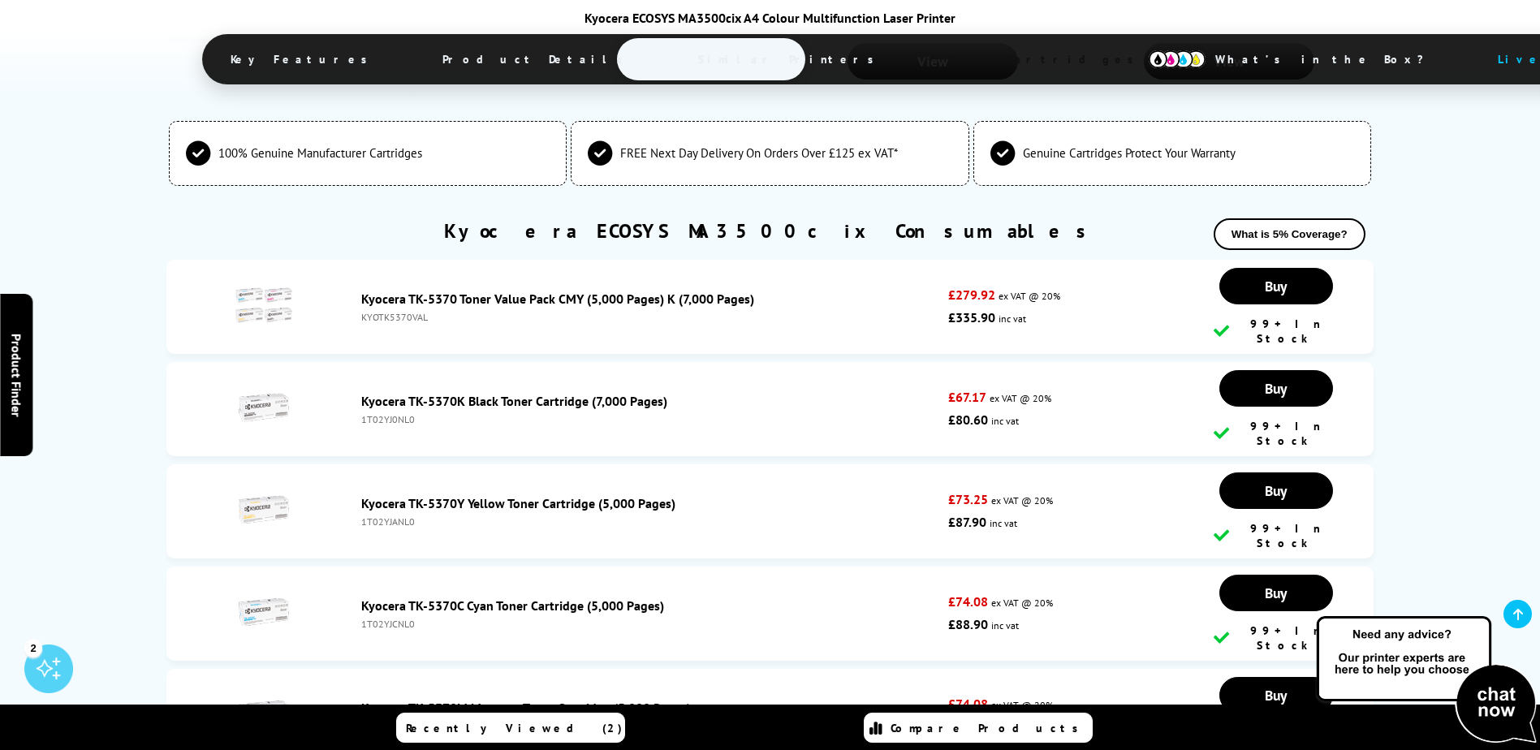
click at [506, 495] on link "Kyocera TK-5370Y Yellow Toner Cartridge (5,000 Pages)" at bounding box center [518, 503] width 314 height 16
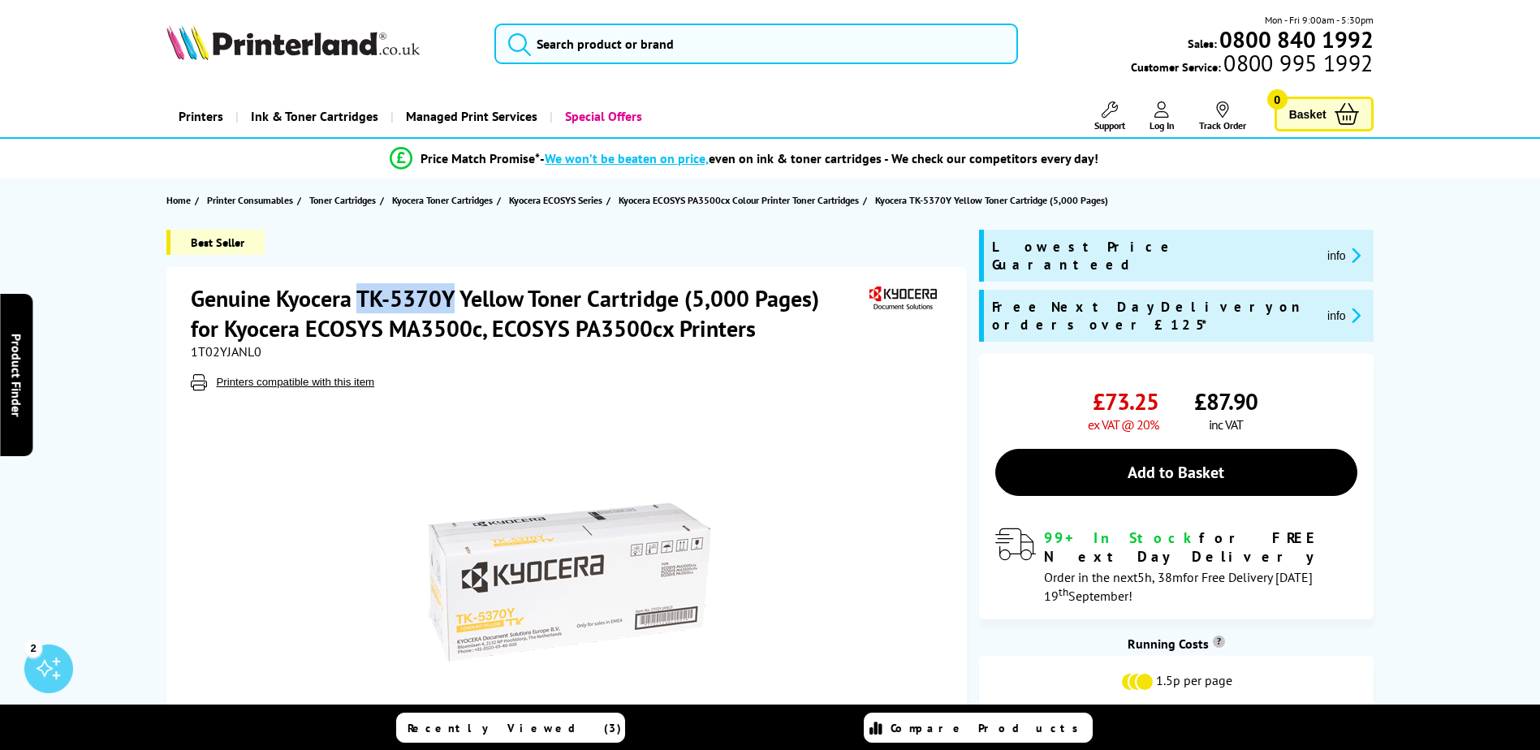
drag, startPoint x: 455, startPoint y: 301, endPoint x: 362, endPoint y: 294, distance: 92.9
click at [362, 294] on h1 "Genuine Kyocera TK-5370Y Yellow Toner Cartridge (5,000 Pages) for Kyocera ECOSY…" at bounding box center [528, 313] width 675 height 60
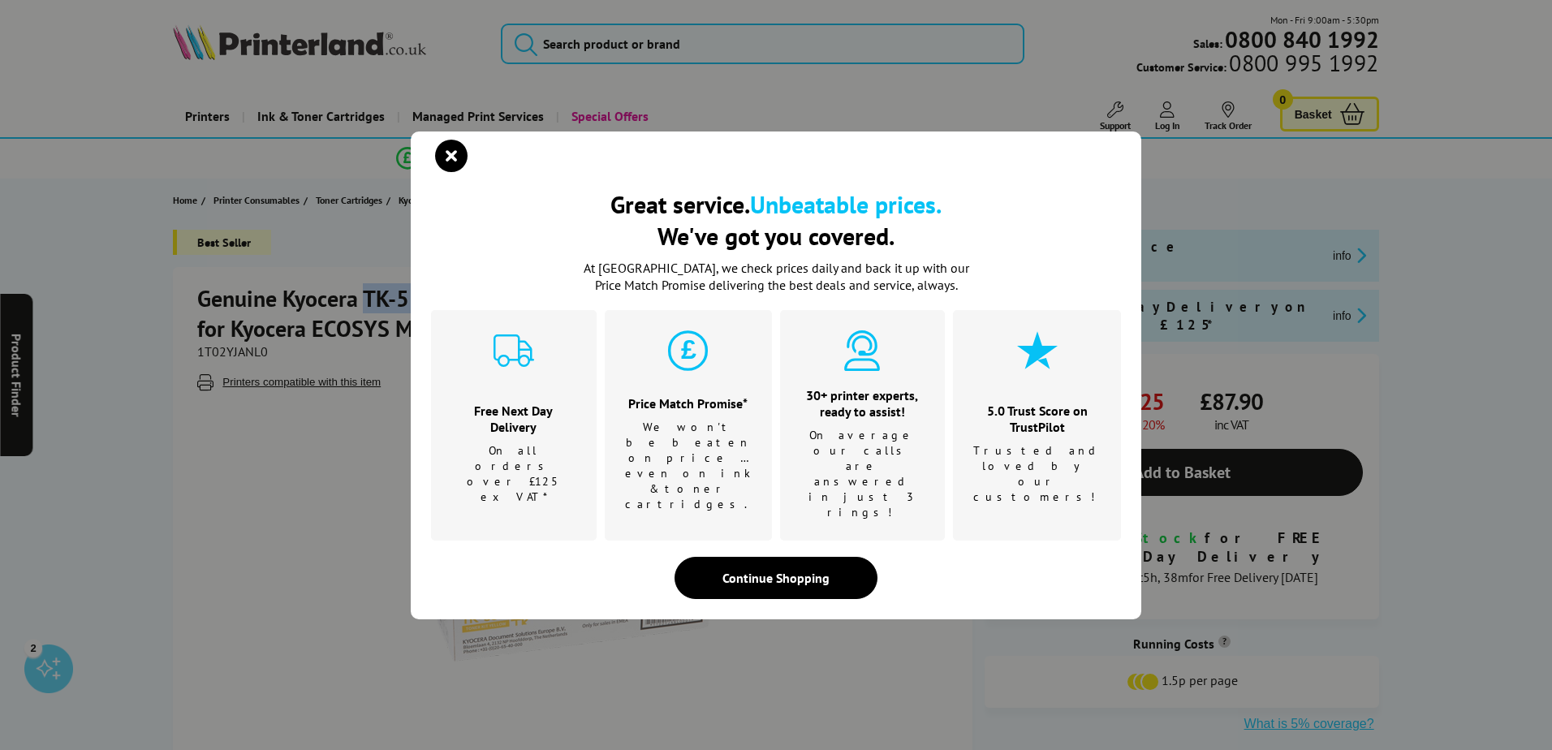
drag, startPoint x: 457, startPoint y: 177, endPoint x: 803, endPoint y: 380, distance: 401.1
click at [458, 172] on icon "close modal" at bounding box center [451, 156] width 32 height 32
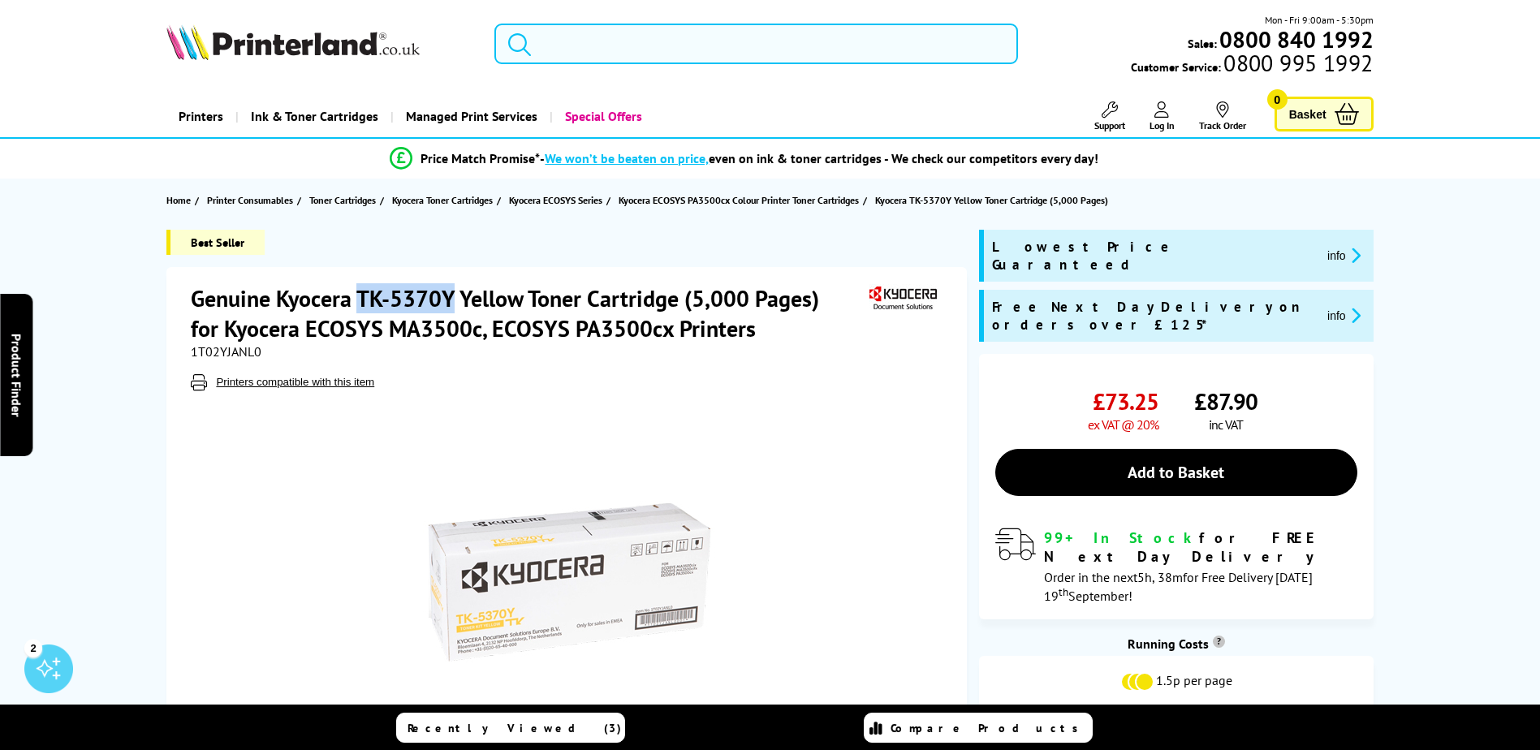
copy h1 "TK-5370Y"
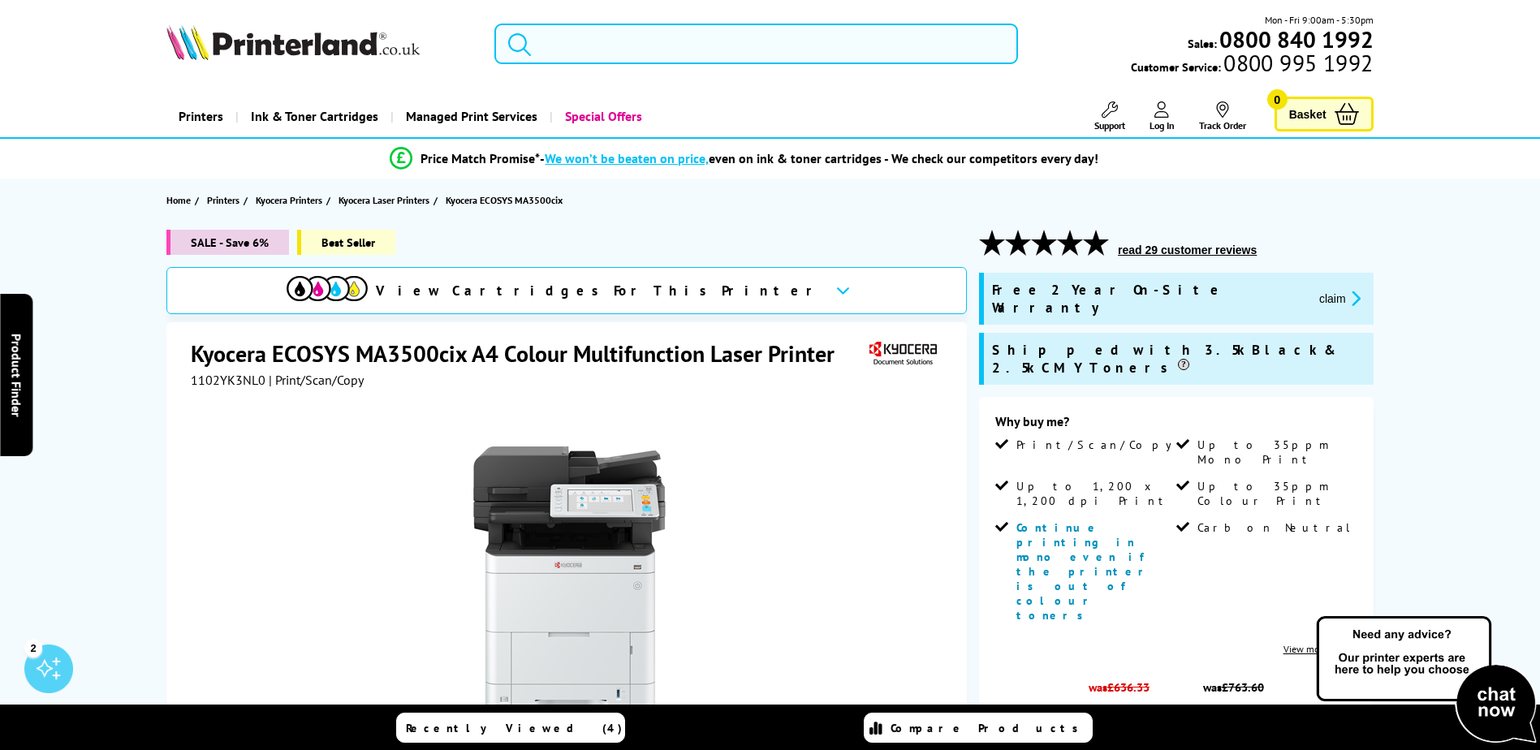
click at [594, 55] on input "search" at bounding box center [756, 44] width 524 height 41
